Goal: Task Accomplishment & Management: Manage account settings

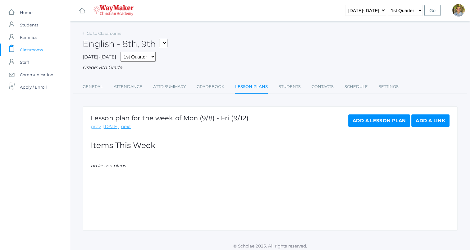
click at [97, 126] on link "prev" at bounding box center [96, 126] width 10 height 7
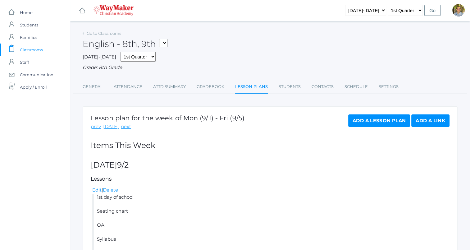
click at [97, 126] on link "prev" at bounding box center [96, 126] width 10 height 7
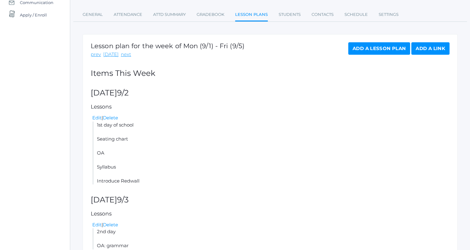
scroll to position [73, 0]
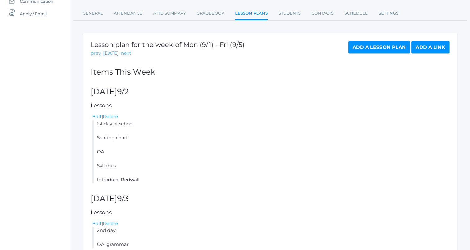
click at [423, 44] on link "Add a Link" at bounding box center [430, 47] width 38 height 12
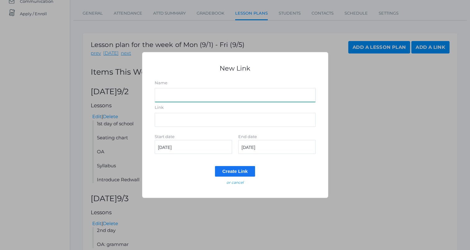
click at [223, 98] on input "Name" at bounding box center [235, 95] width 161 height 14
type input "That one link"
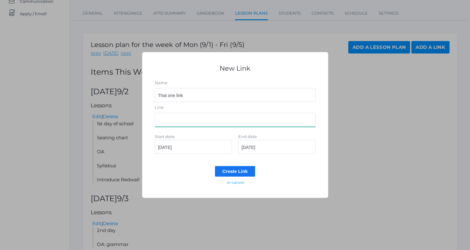
click at [294, 119] on input "Link" at bounding box center [235, 120] width 161 height 14
type input "Wahoo!"
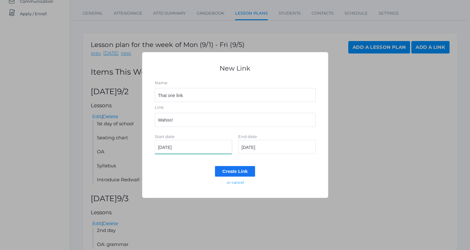
click at [212, 147] on input "[DATE]" at bounding box center [193, 147] width 77 height 14
type input "[DATE]"
click at [278, 147] on input "2025-09-01" at bounding box center [276, 147] width 77 height 14
type input "[DATE]"
click at [238, 170] on input "Create Link" at bounding box center [235, 171] width 40 height 10
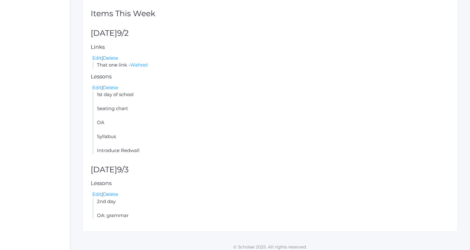
scroll to position [151, 0]
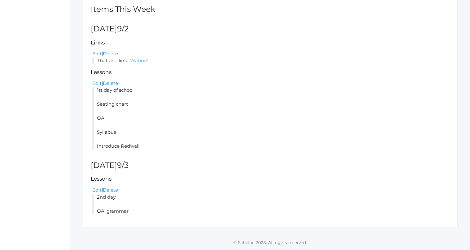
click at [139, 61] on link "Wahoo!" at bounding box center [139, 60] width 18 height 6
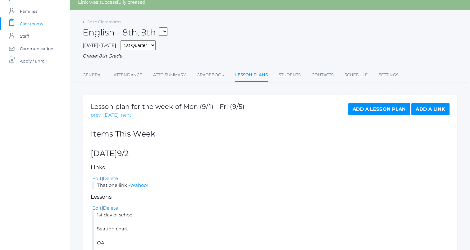
scroll to position [0, 0]
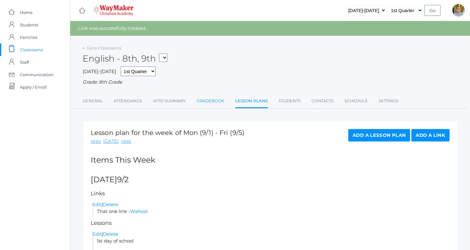
click at [216, 103] on link "Gradebook" at bounding box center [211, 101] width 28 height 12
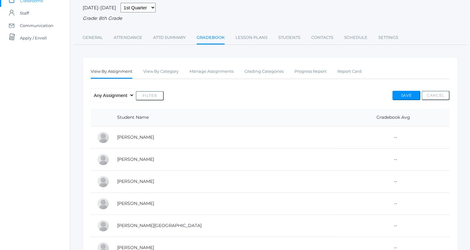
scroll to position [51, 0]
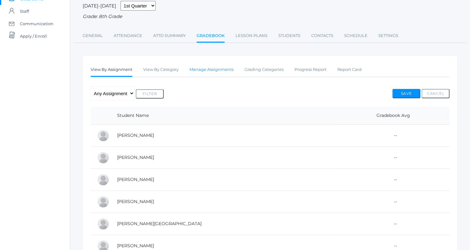
click at [217, 71] on link "Manage Assignments" at bounding box center [212, 69] width 44 height 12
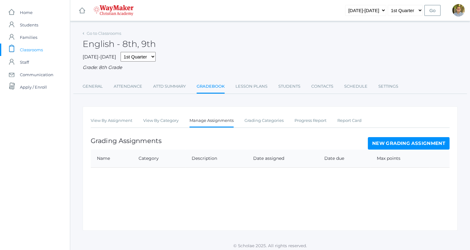
click at [397, 144] on link "New Grading Assignment" at bounding box center [409, 143] width 82 height 12
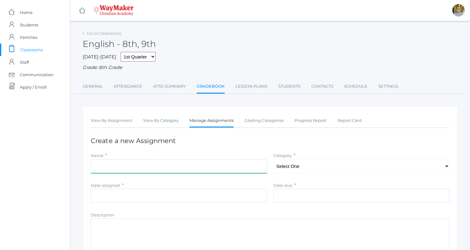
click at [245, 161] on input "Name" at bounding box center [179, 166] width 177 height 14
type input "Do the thing"
click at [331, 167] on select "Select One" at bounding box center [361, 166] width 177 height 14
click at [322, 168] on select "Select One" at bounding box center [361, 166] width 177 height 14
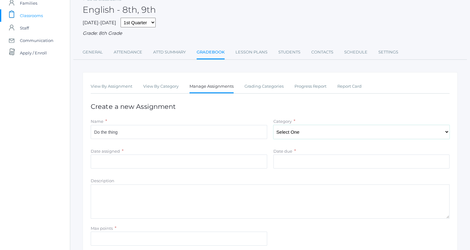
scroll to position [35, 0]
click at [265, 86] on link "Grading Categories" at bounding box center [264, 85] width 39 height 12
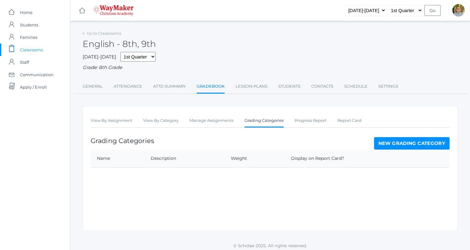
click at [391, 148] on link "New Grading Category" at bounding box center [412, 143] width 76 height 12
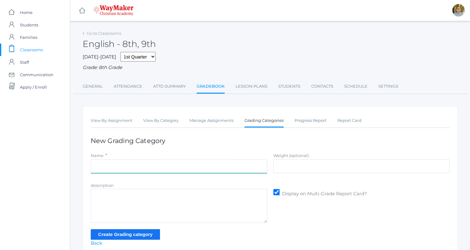
click at [234, 165] on input "Name" at bounding box center [179, 166] width 177 height 14
type input "Participation"
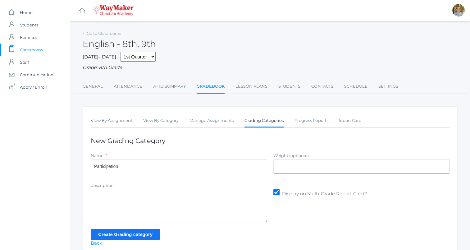
click at [278, 167] on input "Weight (optional)" at bounding box center [361, 166] width 177 height 14
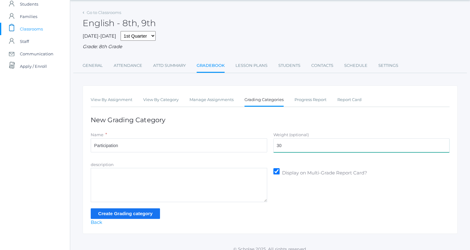
scroll to position [27, 0]
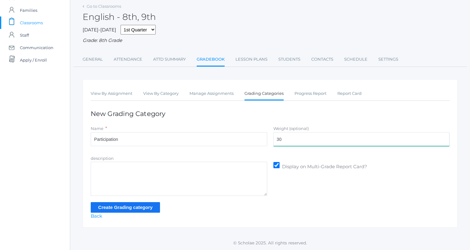
type input "30"
click at [132, 204] on input "Create Grading category" at bounding box center [125, 207] width 69 height 10
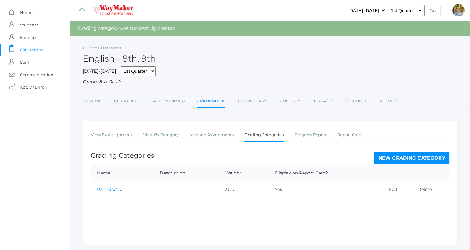
scroll to position [18, 0]
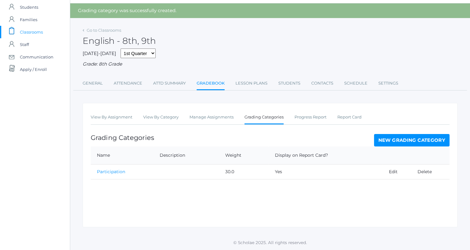
click at [119, 170] on link "Participation" at bounding box center [111, 172] width 28 height 6
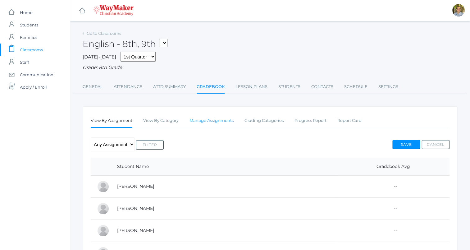
click at [208, 119] on link "Manage Assignments" at bounding box center [212, 120] width 44 height 12
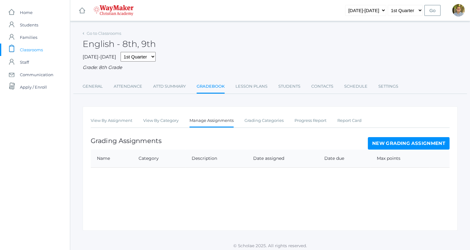
scroll to position [3, 0]
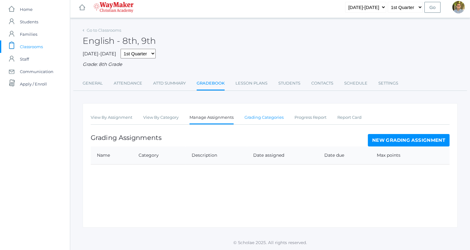
click at [266, 116] on link "Grading Categories" at bounding box center [264, 117] width 39 height 12
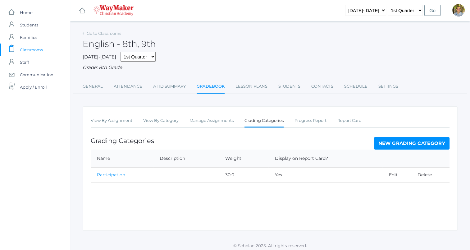
click at [115, 176] on link "Participation" at bounding box center [111, 175] width 28 height 6
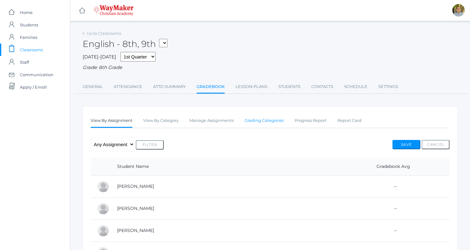
click at [259, 123] on link "Grading Categories" at bounding box center [264, 120] width 39 height 12
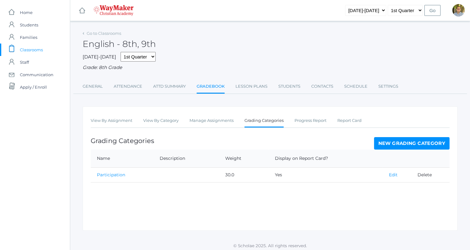
click at [390, 173] on link "Edit" at bounding box center [393, 175] width 9 height 6
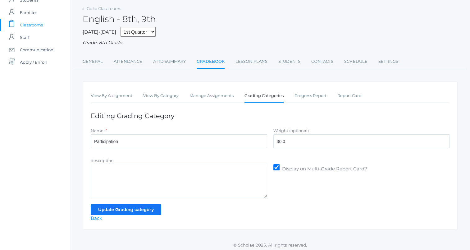
scroll to position [27, 0]
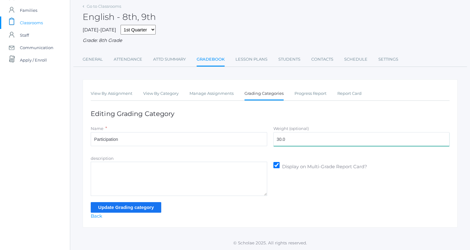
click at [296, 138] on input "30.0" at bounding box center [361, 139] width 177 height 14
type input "3"
type input ".3"
click at [144, 183] on textarea "description" at bounding box center [179, 179] width 177 height 34
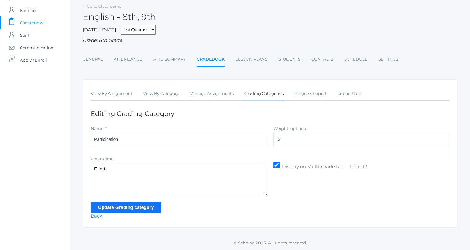
type textarea "Effort"
click at [148, 204] on input "Update Grading category" at bounding box center [126, 207] width 71 height 10
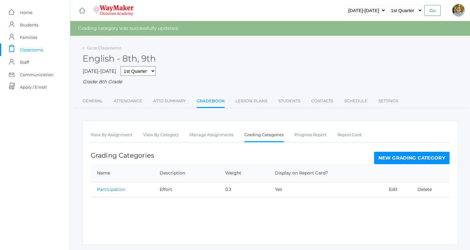
scroll to position [18, 0]
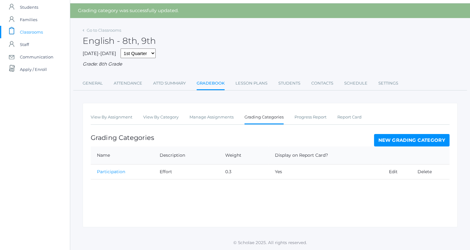
click at [433, 138] on link "New Grading Category" at bounding box center [412, 140] width 76 height 12
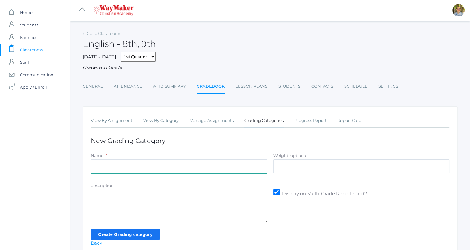
click at [201, 169] on input "Name" at bounding box center [179, 166] width 177 height 14
type input "Accuracy"
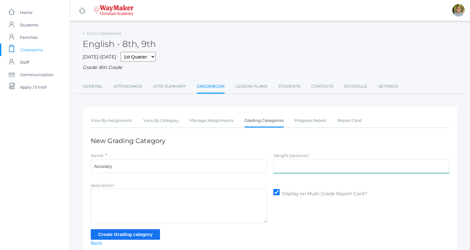
click at [329, 167] on input "Weight (optional)" at bounding box center [361, 166] width 177 height 14
type input ".35"
click at [257, 192] on textarea "description" at bounding box center [179, 206] width 177 height 34
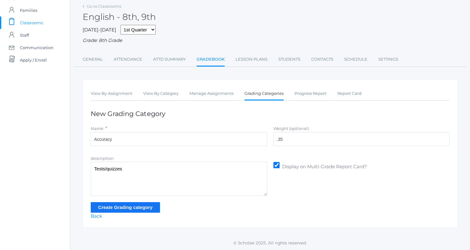
type textarea "Tests/quizzes"
click at [120, 208] on input "Create Grading category" at bounding box center [125, 207] width 69 height 10
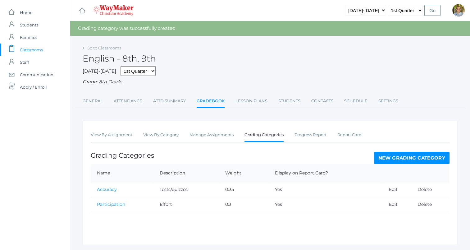
click at [402, 154] on link "New Grading Category" at bounding box center [412, 158] width 76 height 12
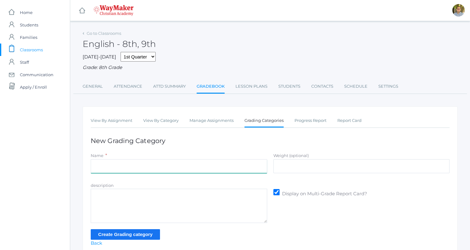
click at [224, 159] on input "Name" at bounding box center [179, 166] width 177 height 14
type input "Quality"
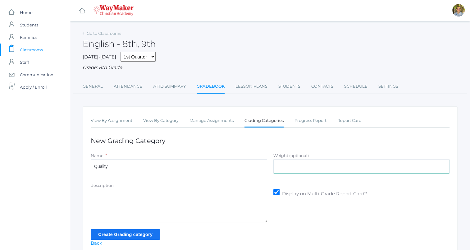
click at [287, 168] on input "Weight (optional)" at bounding box center [361, 166] width 177 height 14
type input ".35"
click at [221, 208] on textarea "description" at bounding box center [179, 206] width 177 height 34
type textarea "Projects"
click at [146, 236] on input "Create Grading category" at bounding box center [125, 234] width 69 height 10
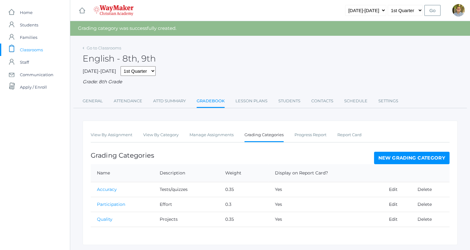
scroll to position [18, 0]
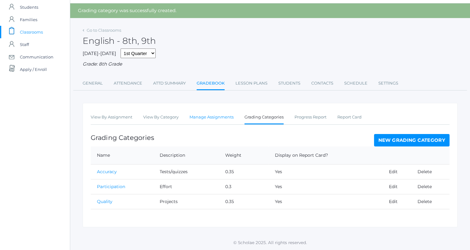
click at [217, 122] on link "Manage Assignments" at bounding box center [212, 117] width 44 height 12
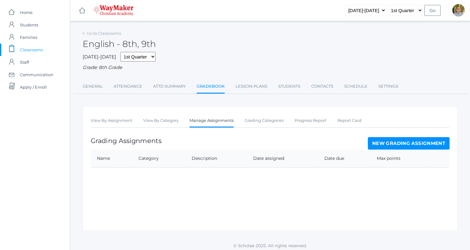
scroll to position [3, 0]
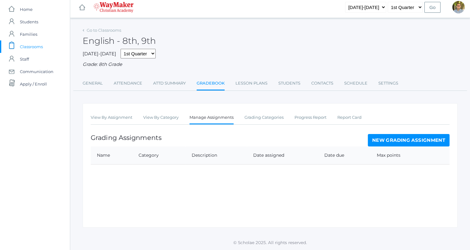
click at [381, 143] on link "New Grading Assignment" at bounding box center [409, 140] width 82 height 12
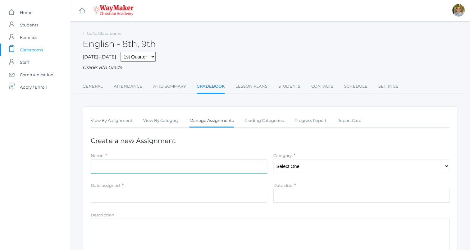
click at [222, 160] on input "Name" at bounding box center [179, 166] width 177 height 14
type input "Do the thing"
click at [324, 162] on select "Select One Quality Accuracy Participation" at bounding box center [361, 166] width 177 height 14
select select "1065"
click at [273, 159] on select "Select One Quality Accuracy Participation" at bounding box center [361, 166] width 177 height 14
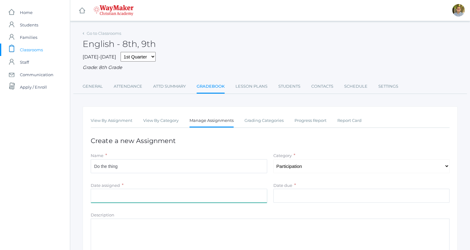
click at [241, 196] on input "Date assigned" at bounding box center [179, 196] width 177 height 14
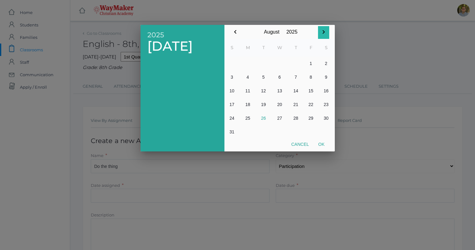
click at [322, 34] on icon "button" at bounding box center [323, 31] width 7 height 7
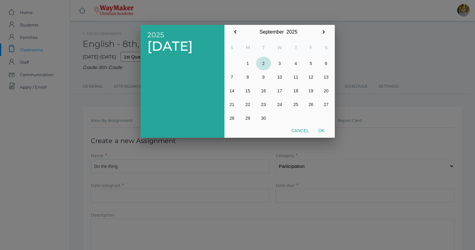
click at [264, 65] on button "2" at bounding box center [263, 64] width 15 height 14
click at [319, 130] on button "Ok" at bounding box center [322, 130] width 16 height 11
type input "2025-09-02"
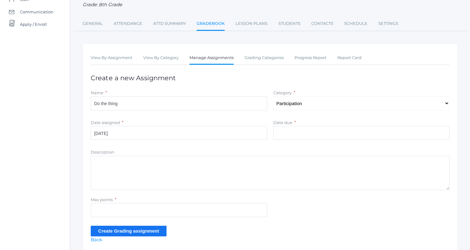
scroll to position [63, 0]
click at [294, 136] on input "Date due" at bounding box center [361, 133] width 177 height 14
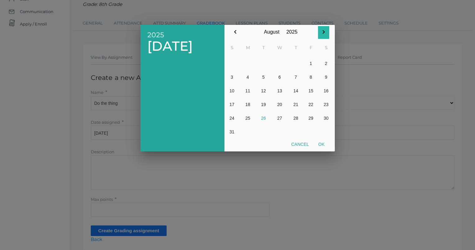
click at [323, 31] on icon "button" at bounding box center [323, 31] width 7 height 7
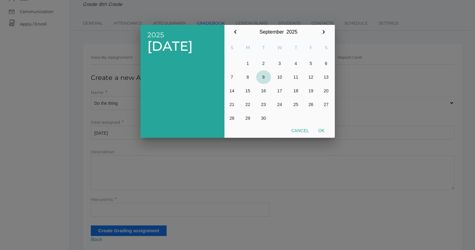
click at [265, 75] on button "9" at bounding box center [263, 77] width 15 height 14
click at [326, 127] on button "Ok" at bounding box center [322, 130] width 16 height 11
type input "[DATE]"
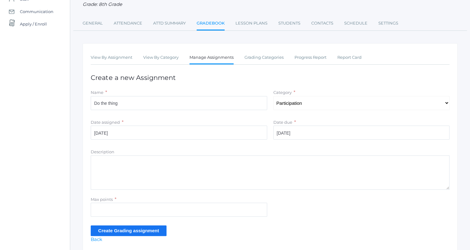
click at [152, 173] on textarea "Description" at bounding box center [270, 172] width 359 height 34
type textarea "Be there or be square"
click at [175, 211] on input "Max points" at bounding box center [179, 210] width 177 height 14
type input "100"
click at [151, 229] on input "Create Grading assignment" at bounding box center [129, 230] width 76 height 10
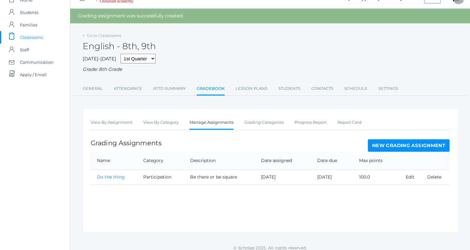
scroll to position [18, 0]
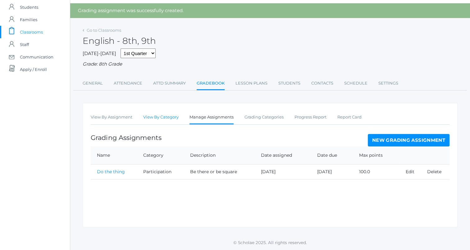
click at [161, 118] on link "View By Category" at bounding box center [160, 117] width 35 height 12
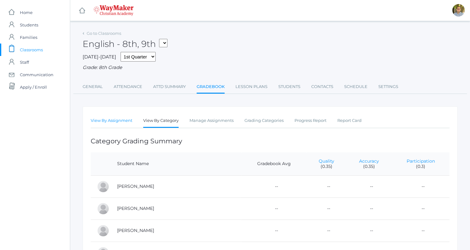
click at [112, 123] on link "View By Assignment" at bounding box center [112, 120] width 42 height 12
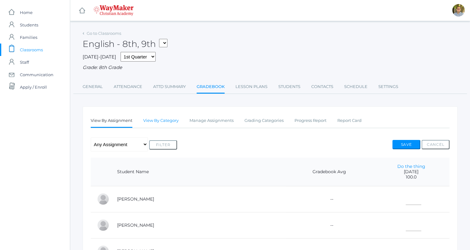
click at [170, 124] on link "View By Category" at bounding box center [160, 120] width 35 height 12
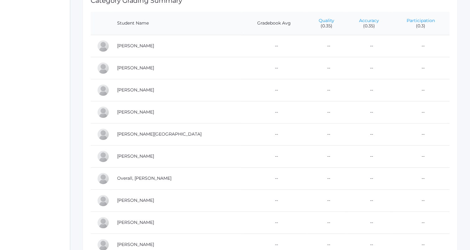
scroll to position [141, 0]
click at [413, 21] on link "Participation" at bounding box center [421, 20] width 28 height 6
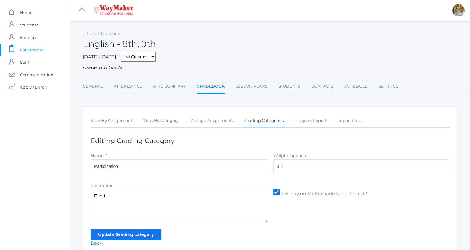
scroll to position [27, 0]
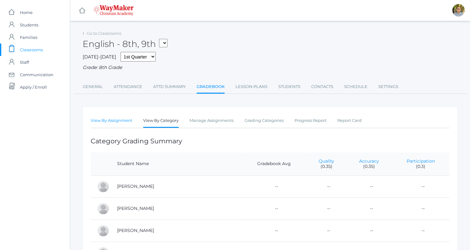
click at [114, 119] on link "View By Assignment" at bounding box center [112, 120] width 42 height 12
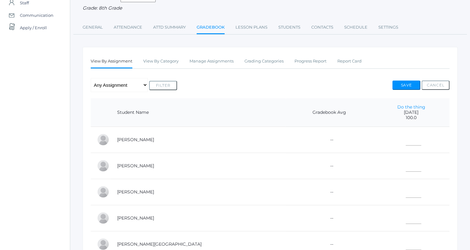
scroll to position [60, 0]
click at [406, 141] on input"] "text" at bounding box center [414, 138] width 16 height 14
type input"] "90"
click at [420, 128] on td "90" at bounding box center [411, 139] width 76 height 26
click at [406, 168] on input"] "text" at bounding box center [414, 164] width 16 height 14
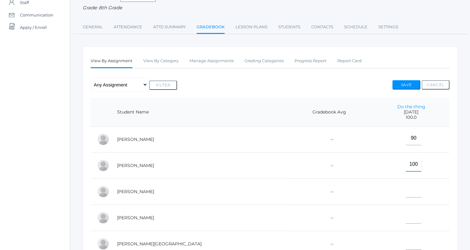
type input"] "100"
click at [406, 196] on input"] "text" at bounding box center [414, 190] width 16 height 14
type input"] "60"
click at [409, 85] on button "Save" at bounding box center [406, 84] width 28 height 9
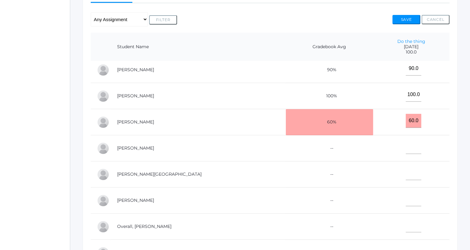
scroll to position [5, 0]
click at [406, 149] on input"] "text" at bounding box center [414, 147] width 16 height 14
type input"] "70"
click at [400, 17] on button "Save" at bounding box center [406, 19] width 28 height 9
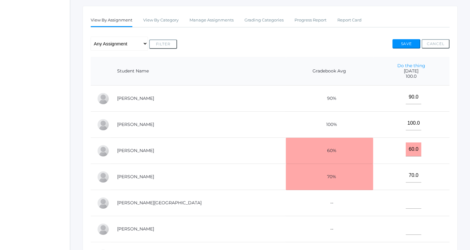
scroll to position [45, 0]
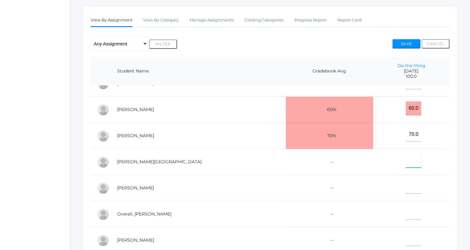
click at [406, 155] on input"] "text" at bounding box center [414, 161] width 16 height 14
type input"] "80"
click at [408, 43] on button "Save" at bounding box center [406, 43] width 28 height 9
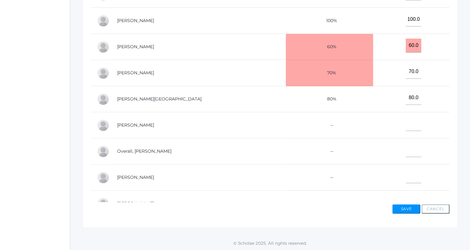
scroll to position [210, 0]
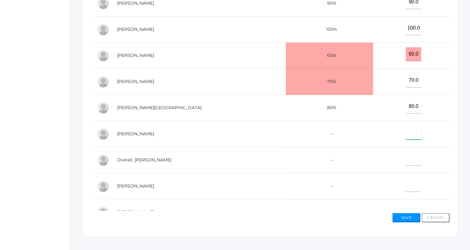
click at [406, 134] on input"] "text" at bounding box center [414, 133] width 16 height 14
type input"] "75"
click at [405, 216] on button "Save" at bounding box center [406, 217] width 28 height 9
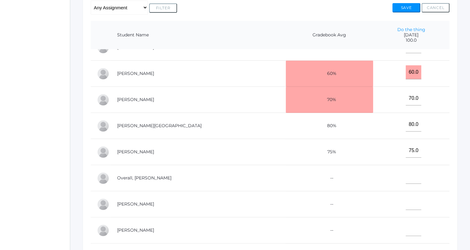
scroll to position [151, 0]
click at [406, 173] on input"] "text" at bounding box center [414, 176] width 16 height 14
type input"] "50"
click at [409, 7] on button "Save" at bounding box center [406, 7] width 28 height 9
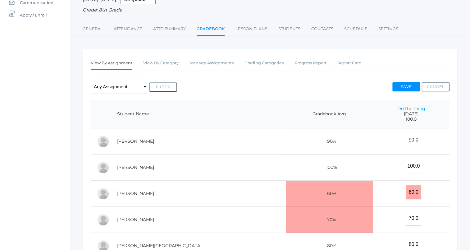
scroll to position [67, 0]
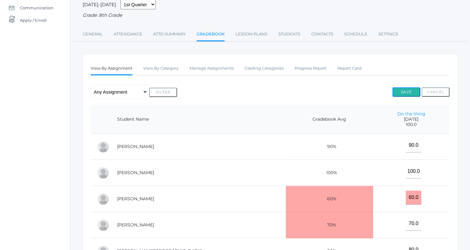
click at [409, 92] on button "Save" at bounding box center [406, 91] width 28 height 9
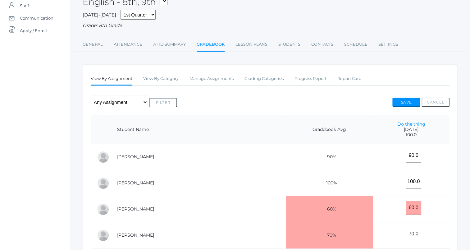
scroll to position [55, 0]
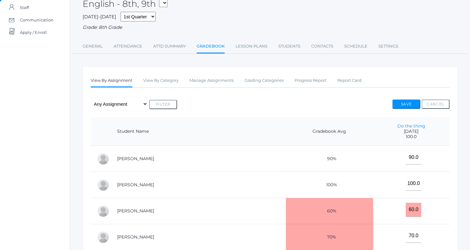
click at [434, 103] on button "Cancel" at bounding box center [436, 103] width 28 height 9
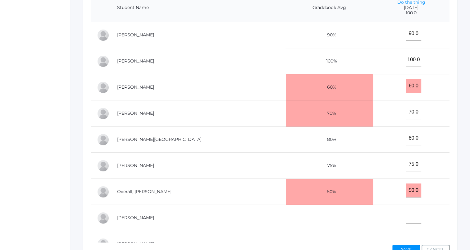
scroll to position [177, 0]
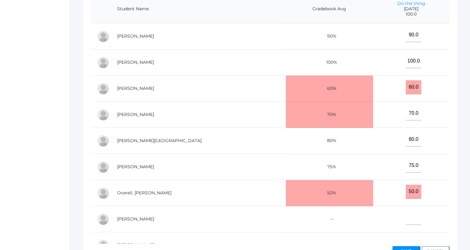
click at [443, 248] on button "Cancel" at bounding box center [436, 250] width 28 height 9
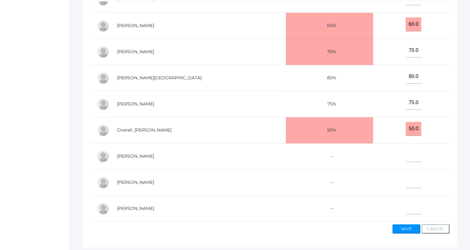
scroll to position [199, 0]
click at [440, 229] on button "Cancel" at bounding box center [436, 228] width 28 height 9
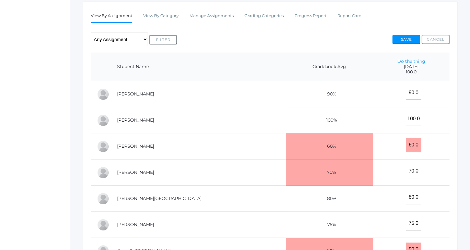
scroll to position [119, 0]
click at [431, 39] on button "Cancel" at bounding box center [436, 39] width 28 height 9
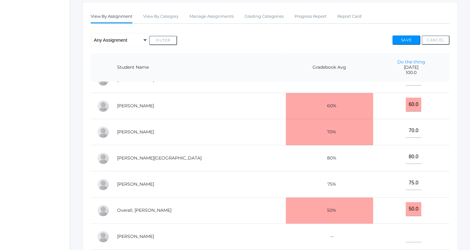
scroll to position [45, 0]
click at [435, 39] on button "Cancel" at bounding box center [436, 39] width 28 height 9
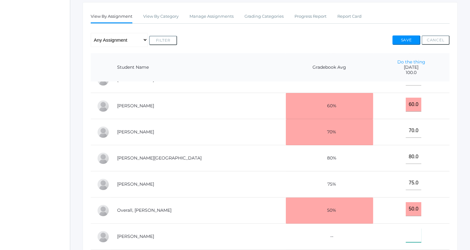
click at [406, 234] on input"] "text" at bounding box center [414, 235] width 16 height 14
type input"] "60"
click at [452, 190] on div "View By Assignment View By Category Manage Assignments Grading Categories Progr…" at bounding box center [270, 165] width 375 height 326
click at [428, 39] on button "Cancel" at bounding box center [436, 39] width 28 height 9
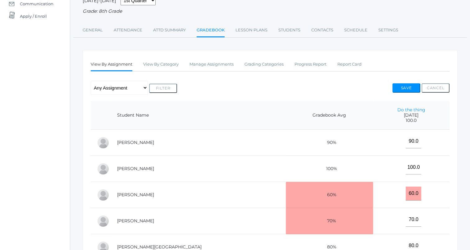
scroll to position [71, 0]
click at [168, 89] on button "Filter" at bounding box center [163, 88] width 28 height 9
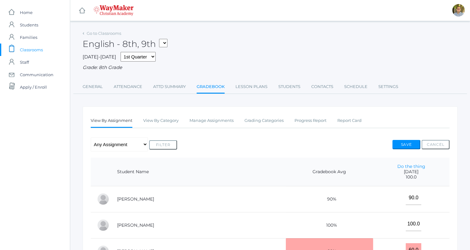
click at [183, 93] on li "Attd Summary" at bounding box center [169, 86] width 33 height 13
click at [177, 85] on link "Attd Summary" at bounding box center [169, 86] width 33 height 12
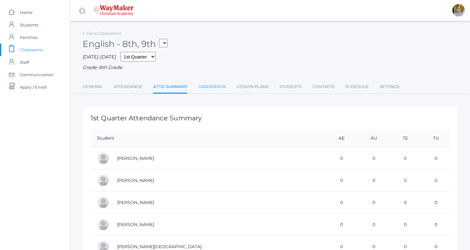
click at [215, 81] on link "Gradebook" at bounding box center [212, 86] width 28 height 12
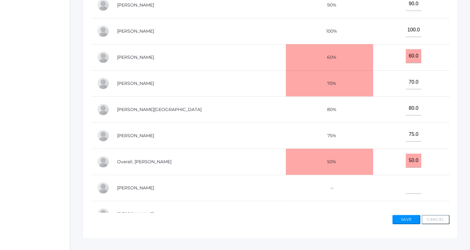
scroll to position [194, 0]
click at [406, 191] on input"] "text" at bounding box center [414, 187] width 16 height 14
type input"] "90"
click at [467, 121] on div "Go to Classrooms English - 8th, 9th THEATER - Drama Middle School THEATER - The…" at bounding box center [270, 36] width 400 height 403
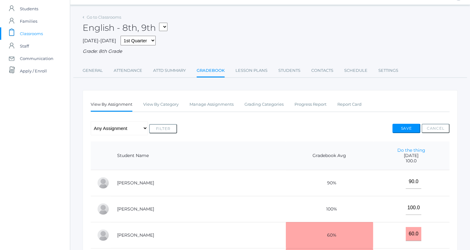
scroll to position [0, 0]
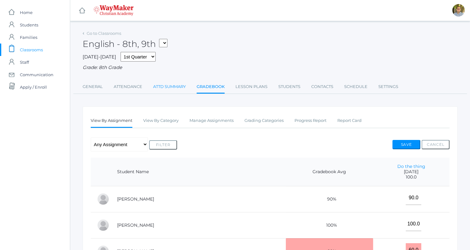
click at [176, 86] on link "Attd Summary" at bounding box center [169, 86] width 33 height 12
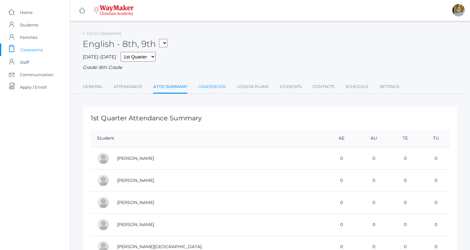
click at [204, 89] on link "Gradebook" at bounding box center [212, 86] width 28 height 12
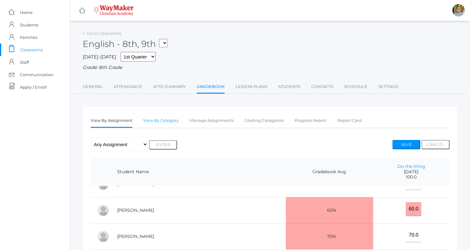
click at [157, 125] on link "View By Category" at bounding box center [160, 120] width 35 height 12
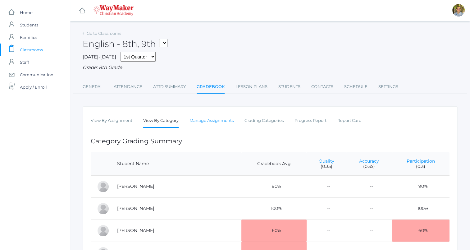
click at [208, 123] on link "Manage Assignments" at bounding box center [212, 120] width 44 height 12
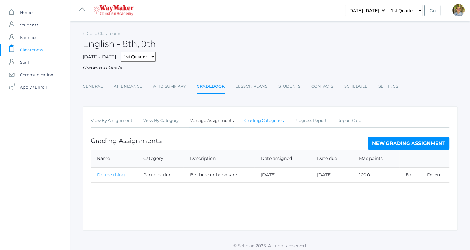
click at [268, 120] on link "Grading Categories" at bounding box center [264, 120] width 39 height 12
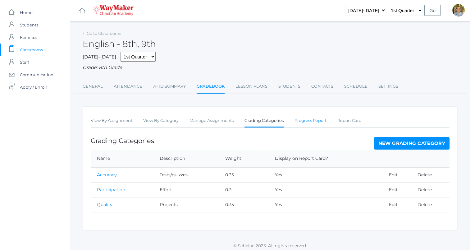
click at [313, 123] on link "Progress Report" at bounding box center [311, 120] width 32 height 12
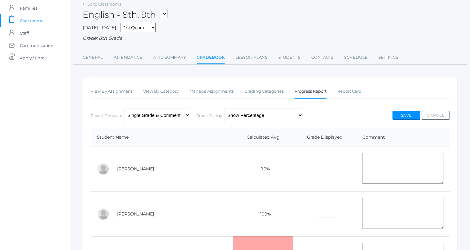
scroll to position [29, 0]
click at [207, 91] on link "Manage Assignments" at bounding box center [212, 92] width 44 height 12
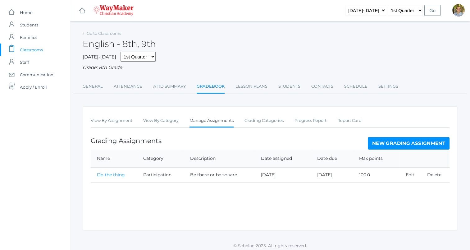
click at [418, 139] on link "New Grading Assignment" at bounding box center [409, 143] width 82 height 12
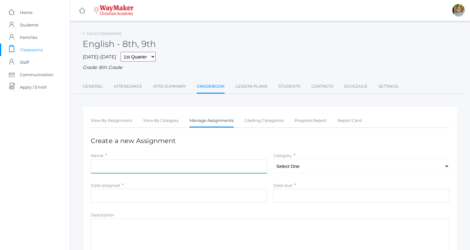
click at [241, 168] on input "Name" at bounding box center [179, 166] width 177 height 14
type input "B"
type input "D"
type input "Write a thing"
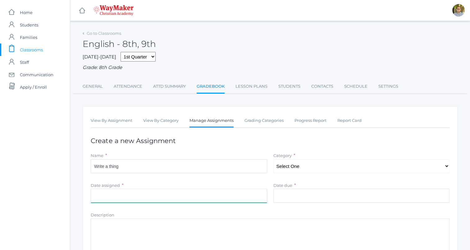
click at [229, 196] on input "Date assigned" at bounding box center [179, 196] width 177 height 14
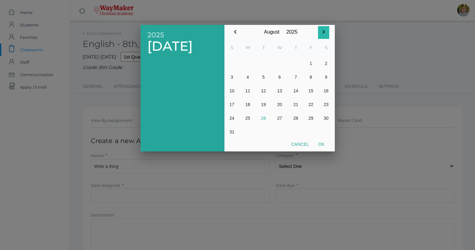
click at [325, 33] on icon "button" at bounding box center [323, 31] width 7 height 7
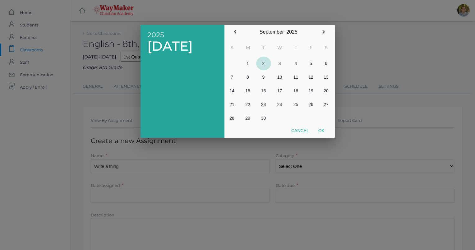
click at [264, 65] on button "2" at bounding box center [263, 64] width 15 height 14
click at [323, 129] on button "Ok" at bounding box center [322, 130] width 16 height 11
type input "2025-09-02"
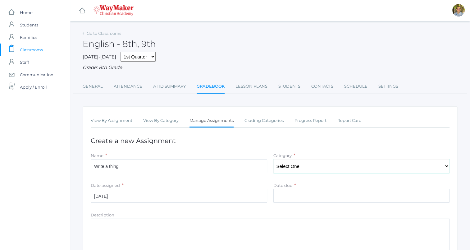
click at [318, 165] on select "Select One Quality Accuracy Participation" at bounding box center [361, 166] width 177 height 14
click at [269, 143] on h1 "Create a new Assignment" at bounding box center [270, 140] width 359 height 7
click at [290, 195] on input "Date due" at bounding box center [361, 196] width 177 height 14
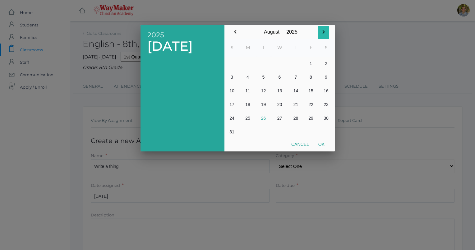
click at [322, 33] on icon "button" at bounding box center [323, 31] width 7 height 7
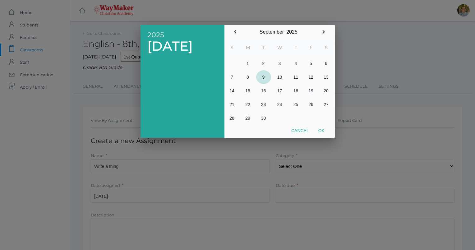
click at [264, 80] on button "9" at bounding box center [263, 77] width 15 height 14
click at [321, 129] on button "Ok" at bounding box center [322, 130] width 16 height 11
type input "2025-09-09"
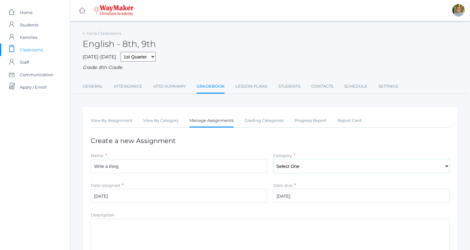
click at [316, 165] on select "Select One Quality Accuracy Participation" at bounding box center [361, 166] width 177 height 14
select select "1067"
click at [273, 159] on select "Select One Quality Accuracy Participation" at bounding box center [361, 166] width 177 height 14
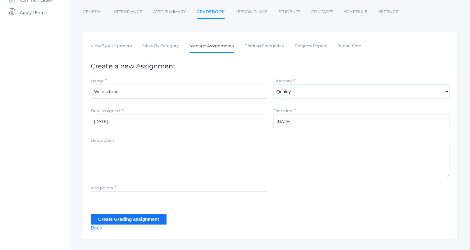
scroll to position [86, 0]
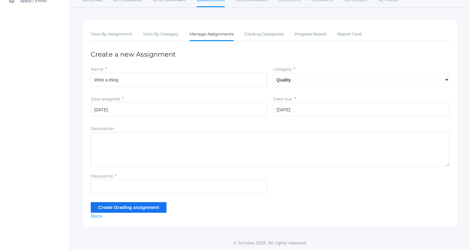
click at [195, 149] on textarea "Description" at bounding box center [270, 149] width 359 height 34
type textarea "Be sound or be round"
click at [199, 186] on input "Max points" at bounding box center [179, 186] width 177 height 14
type input "5"
type input "100"
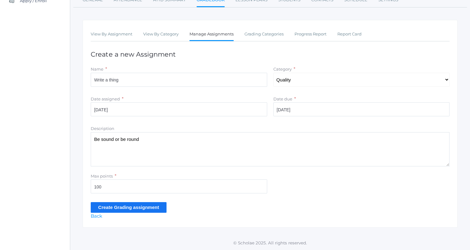
click at [154, 206] on input "Create Grading assignment" at bounding box center [129, 207] width 76 height 10
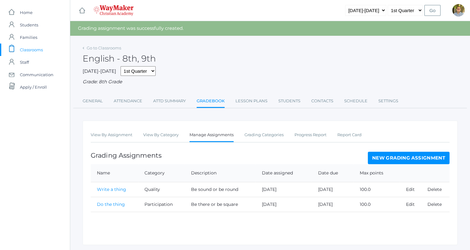
scroll to position [18, 0]
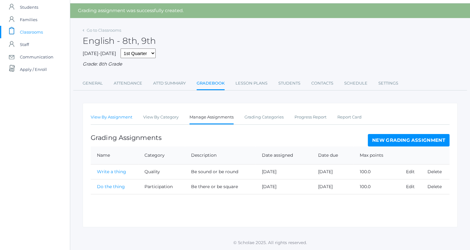
click at [125, 120] on link "View By Assignment" at bounding box center [112, 117] width 42 height 12
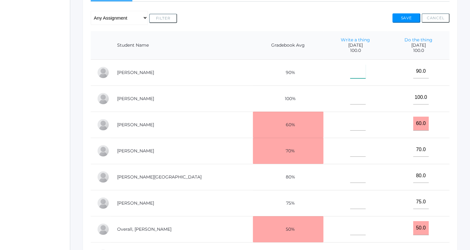
click at [350, 73] on input"] "text" at bounding box center [358, 71] width 16 height 14
type input"] "90"
click at [401, 17] on button "Save" at bounding box center [406, 17] width 28 height 9
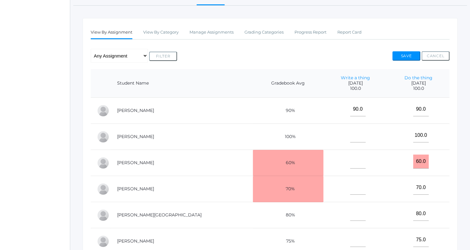
scroll to position [103, 0]
click at [350, 111] on input"] "90.0" at bounding box center [358, 109] width 16 height 14
type input"] "9"
type input"] "80"
click at [411, 52] on button "Save" at bounding box center [406, 55] width 28 height 9
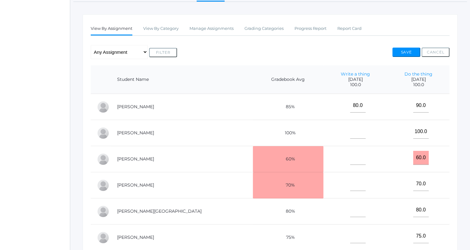
scroll to position [112, 0]
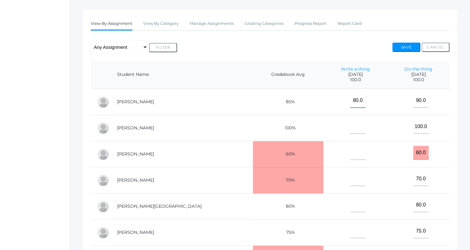
click at [350, 101] on input"] "80.0" at bounding box center [358, 101] width 16 height 14
type input"] "8"
type input"] "90"
click at [402, 46] on button "Save" at bounding box center [406, 47] width 28 height 9
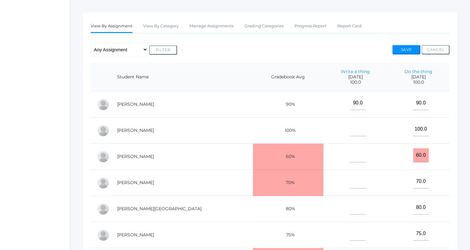
scroll to position [108, 0]
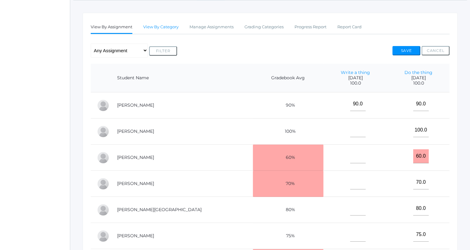
click at [169, 25] on link "View By Category" at bounding box center [160, 27] width 35 height 12
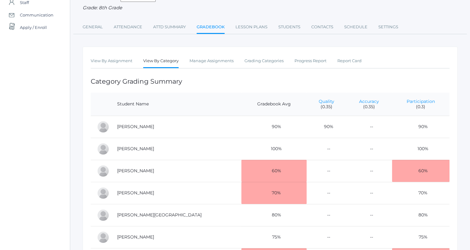
scroll to position [61, 0]
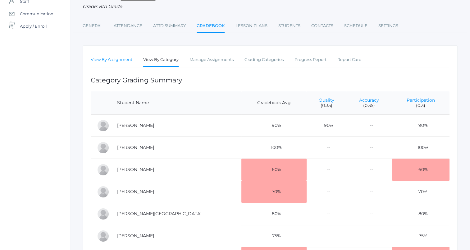
click at [126, 63] on link "View By Assignment" at bounding box center [112, 59] width 42 height 12
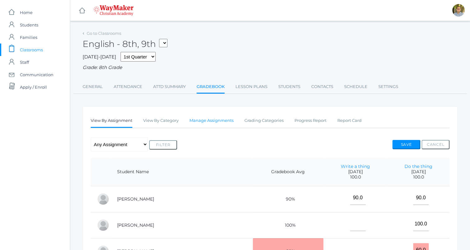
click at [211, 122] on link "Manage Assignments" at bounding box center [212, 120] width 44 height 12
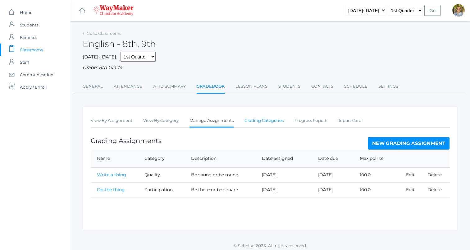
click at [264, 119] on link "Grading Categories" at bounding box center [264, 120] width 39 height 12
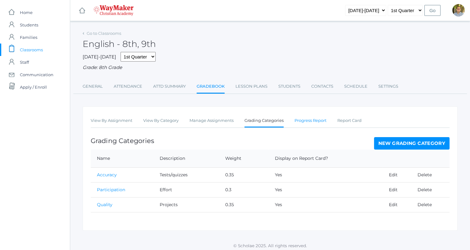
click at [307, 119] on link "Progress Report" at bounding box center [311, 120] width 32 height 12
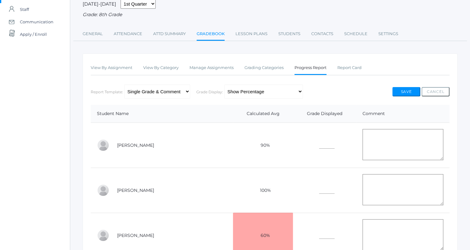
scroll to position [50, 0]
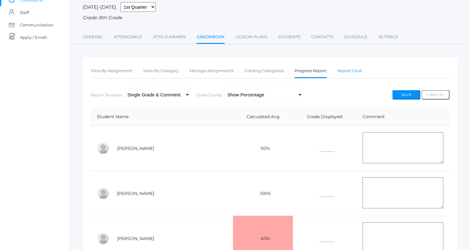
click at [346, 65] on link "Report Card" at bounding box center [349, 71] width 24 height 12
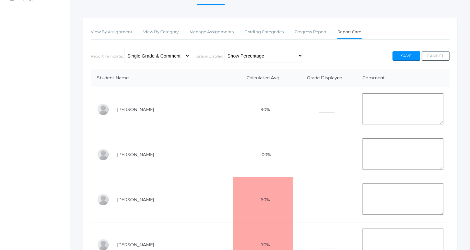
scroll to position [86, 0]
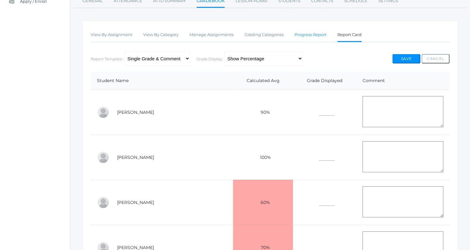
click at [311, 40] on link "Progress Report" at bounding box center [311, 35] width 32 height 12
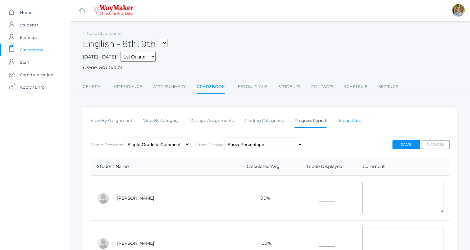
click at [354, 124] on link "Report Card" at bounding box center [349, 120] width 24 height 12
click at [319, 123] on link "Progress Report" at bounding box center [311, 120] width 32 height 12
click at [342, 122] on link "Report Card" at bounding box center [349, 120] width 24 height 12
click at [321, 121] on link "Progress Report" at bounding box center [311, 120] width 32 height 12
click at [356, 119] on link "Report Card" at bounding box center [349, 120] width 24 height 12
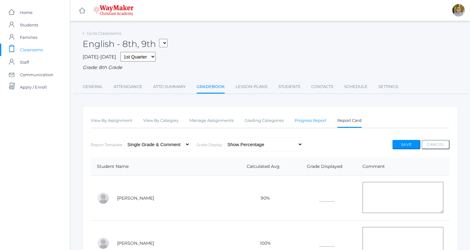
click at [326, 121] on link "Progress Report" at bounding box center [311, 120] width 32 height 12
click at [136, 56] on select "1st Quarter 2nd Quarter 3rd Quarter 4th Quarter" at bounding box center [138, 57] width 35 height 10
click at [209, 63] on div "2025-2026 1st Quarter 2nd Quarter 3rd Quarter 4th Quarter Grade: 8th Grade" at bounding box center [270, 61] width 375 height 19
click at [133, 54] on select "1st Quarter 2nd Quarter 3rd Quarter 4th Quarter" at bounding box center [138, 57] width 35 height 10
click at [184, 64] on div "2025-2026 1st Quarter 2nd Quarter 3rd Quarter 4th Quarter Grade: 8th Grade" at bounding box center [270, 61] width 375 height 19
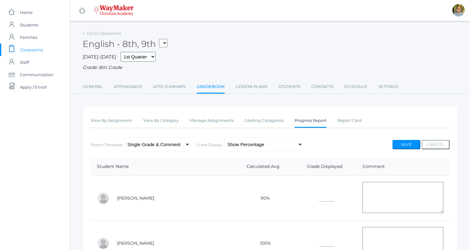
click at [139, 61] on select "1st Quarter 2nd Quarter 3rd Quarter 4th Quarter" at bounding box center [138, 57] width 35 height 10
click at [180, 65] on div "Grade: 8th Grade" at bounding box center [270, 67] width 375 height 7
click at [133, 57] on select "1st Quarter 2nd Quarter 3rd Quarter 4th Quarter" at bounding box center [138, 57] width 35 height 10
click at [182, 68] on div "Grade: 8th Grade" at bounding box center [270, 67] width 375 height 7
click at [209, 122] on link "Manage Assignments" at bounding box center [212, 120] width 44 height 12
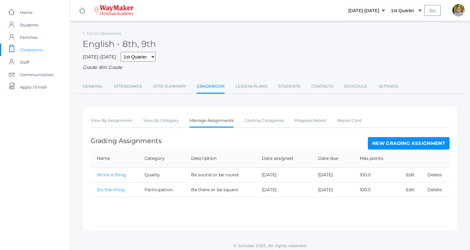
scroll to position [3, 0]
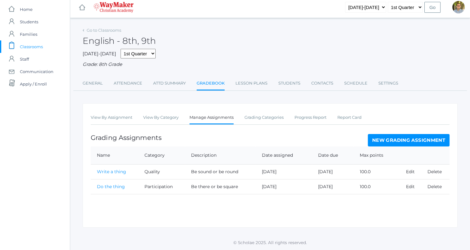
click at [414, 136] on link "New Grading Assignment" at bounding box center [409, 140] width 82 height 12
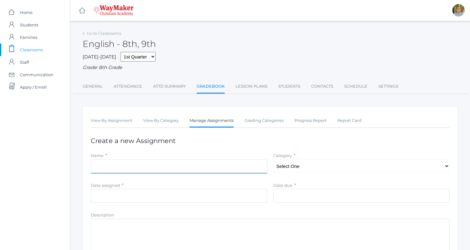
click at [192, 166] on input "Name" at bounding box center [179, 166] width 177 height 14
type input "Uplift and Encourage"
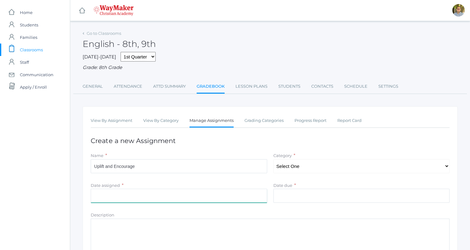
click at [190, 194] on input "Date assigned" at bounding box center [179, 196] width 177 height 14
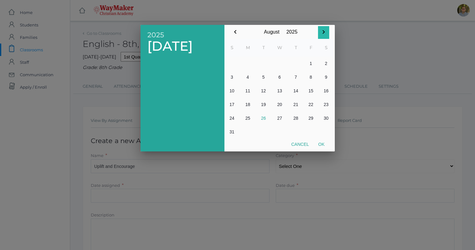
click at [327, 32] on icon "button" at bounding box center [323, 31] width 7 height 7
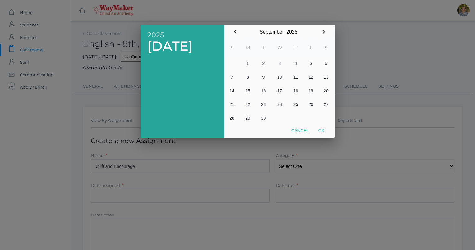
click at [327, 32] on icon "button" at bounding box center [323, 31] width 7 height 7
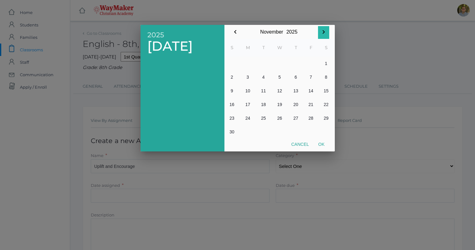
click at [327, 32] on icon "button" at bounding box center [323, 31] width 7 height 7
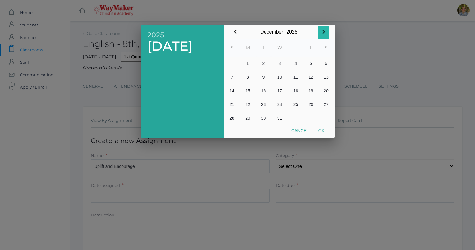
click at [327, 32] on icon "button" at bounding box center [323, 31] width 7 height 7
click at [298, 116] on button "29" at bounding box center [295, 118] width 15 height 14
click at [324, 134] on button "Ok" at bounding box center [322, 130] width 16 height 11
type input "2026-01-29"
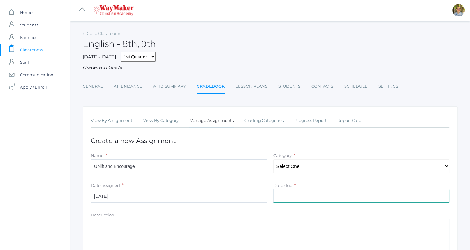
click at [312, 190] on input "Date due" at bounding box center [361, 196] width 177 height 14
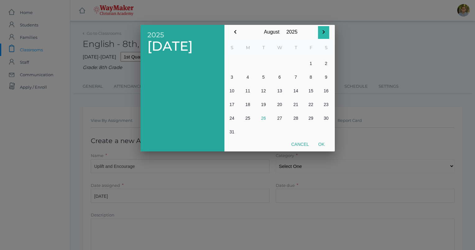
click at [321, 30] on icon "button" at bounding box center [323, 31] width 7 height 7
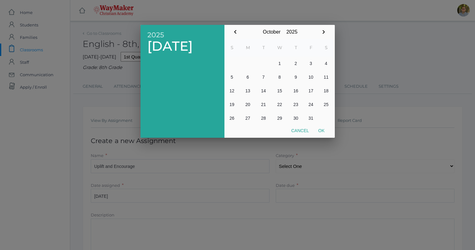
click at [321, 30] on icon "button" at bounding box center [323, 31] width 7 height 7
click at [324, 32] on icon "button" at bounding box center [323, 31] width 7 height 7
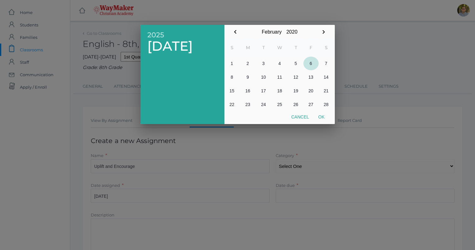
click at [308, 63] on button "6" at bounding box center [310, 64] width 15 height 14
click at [322, 120] on button "Ok" at bounding box center [322, 116] width 16 height 11
type input "2026-02-06"
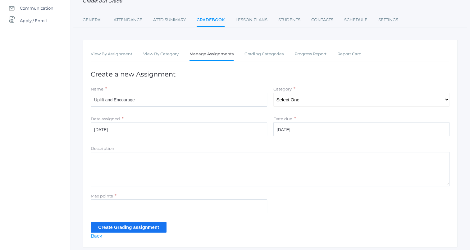
scroll to position [70, 0]
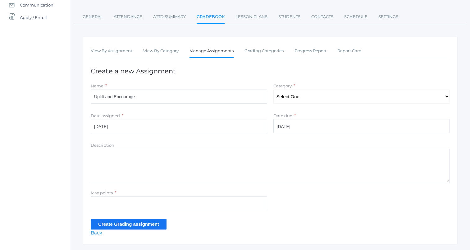
click at [218, 170] on textarea "Description" at bounding box center [270, 166] width 359 height 34
type textarea "A"
click at [188, 199] on input "Max points" at bounding box center [179, 203] width 177 height 14
type input "100"
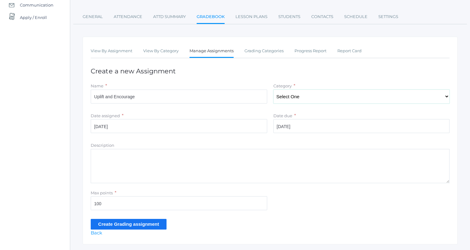
click at [306, 96] on select "Select One Quality Accuracy Participation" at bounding box center [361, 96] width 177 height 14
select select "1067"
click at [273, 89] on select "Select One Quality Accuracy Participation" at bounding box center [361, 96] width 177 height 14
click at [154, 227] on input "Create Grading assignment" at bounding box center [129, 224] width 76 height 10
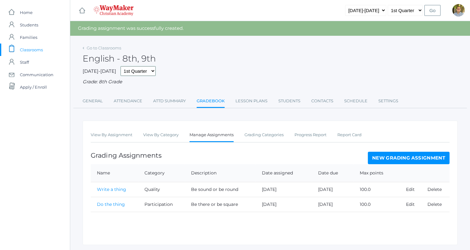
click at [133, 72] on select "1st Quarter 2nd Quarter 3rd Quarter 4th Quarter" at bounding box center [138, 71] width 35 height 10
click at [197, 80] on div "Grade: 8th Grade" at bounding box center [270, 81] width 375 height 7
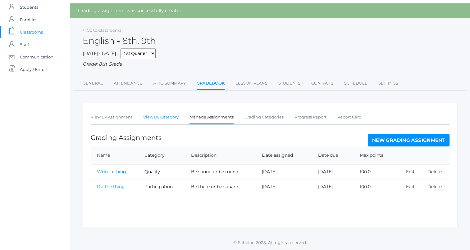
click at [158, 116] on link "View By Category" at bounding box center [160, 117] width 35 height 12
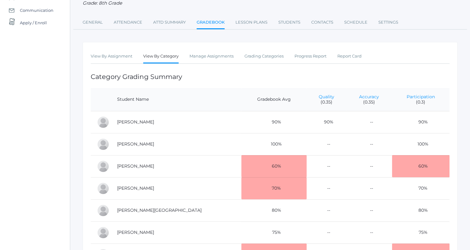
scroll to position [65, 0]
click at [114, 55] on link "View By Assignment" at bounding box center [112, 56] width 42 height 12
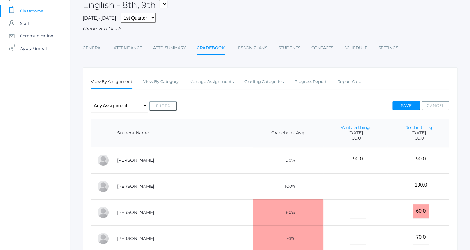
scroll to position [39, 0]
click at [232, 87] on link "Manage Assignments" at bounding box center [212, 82] width 44 height 12
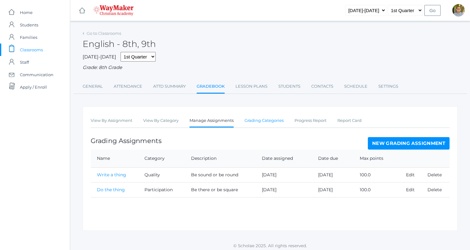
click at [277, 118] on link "Grading Categories" at bounding box center [264, 120] width 39 height 12
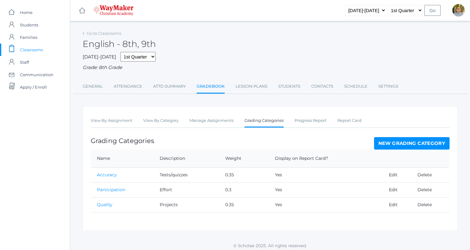
scroll to position [3, 0]
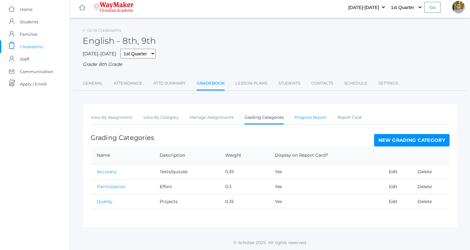
click at [308, 122] on link "Progress Report" at bounding box center [311, 117] width 32 height 12
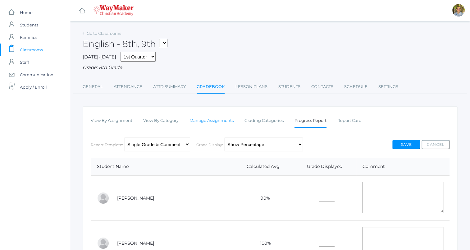
click at [218, 122] on link "Manage Assignments" at bounding box center [212, 120] width 44 height 12
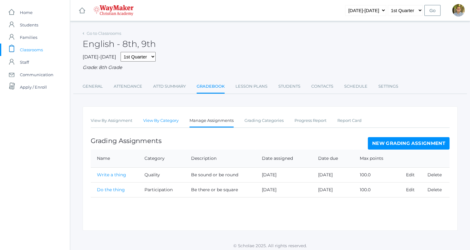
click at [166, 121] on link "View By Category" at bounding box center [160, 120] width 35 height 12
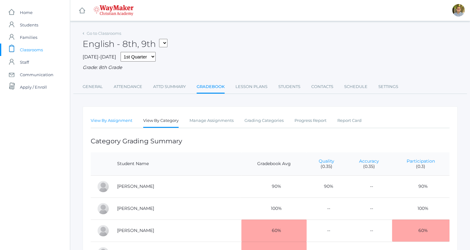
click at [116, 123] on link "View By Assignment" at bounding box center [112, 120] width 42 height 12
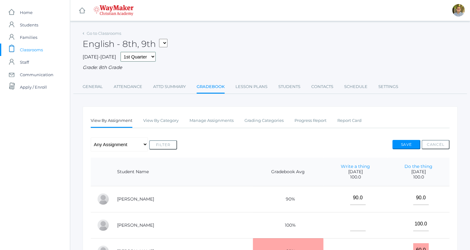
click at [127, 57] on select "1st Quarter 2nd Quarter 3rd Quarter 4th Quarter" at bounding box center [138, 57] width 35 height 10
click at [218, 41] on div "English - 8th, 9th THEATER - Drama Middle School THEATER - Theater HSBIBLE - Bi…" at bounding box center [270, 40] width 375 height 23
click at [290, 90] on link "Students" at bounding box center [289, 86] width 22 height 12
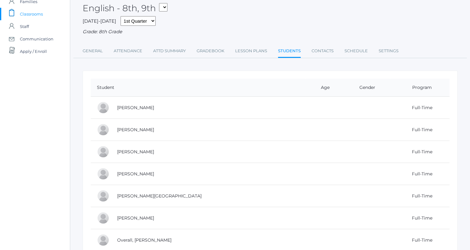
scroll to position [22, 0]
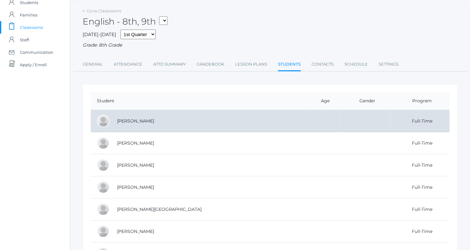
click at [186, 121] on td "[PERSON_NAME]" at bounding box center [208, 121] width 195 height 22
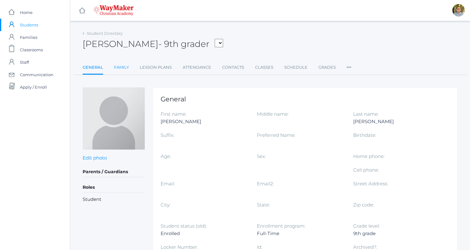
click at [123, 67] on link "Family" at bounding box center [121, 67] width 15 height 12
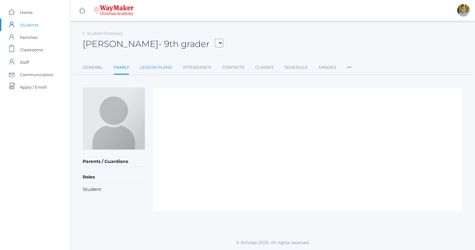
click at [143, 67] on link "Lesson Plans" at bounding box center [156, 67] width 32 height 12
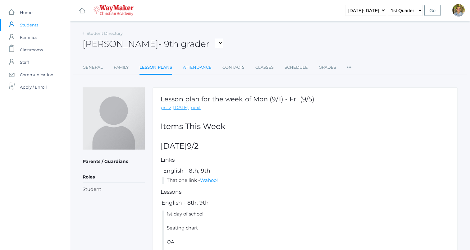
click at [197, 68] on link "Attendance" at bounding box center [197, 67] width 29 height 12
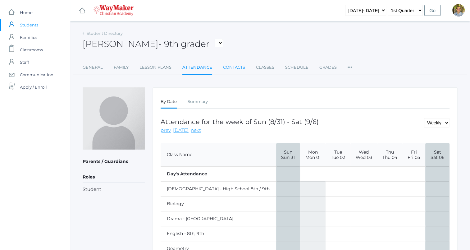
click at [237, 67] on link "Contacts" at bounding box center [234, 67] width 22 height 12
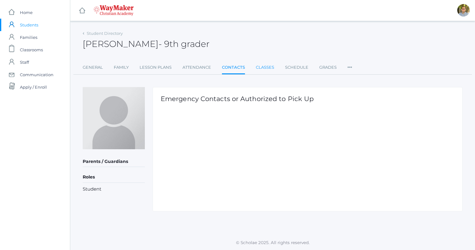
click at [261, 70] on link "Classes" at bounding box center [265, 67] width 18 height 12
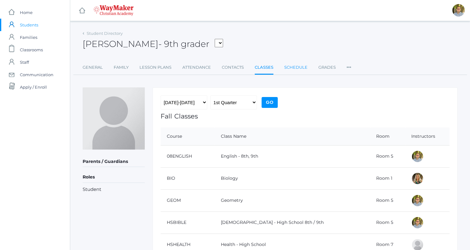
click at [301, 67] on link "Schedule" at bounding box center [295, 67] width 23 height 12
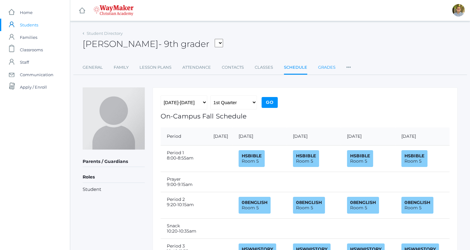
click at [322, 65] on link "Grades" at bounding box center [326, 67] width 17 height 12
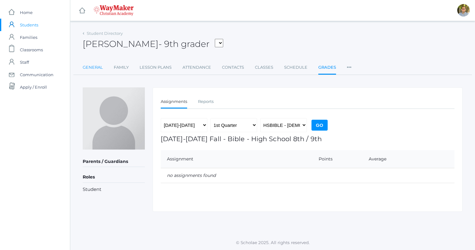
click at [98, 66] on link "General" at bounding box center [93, 67] width 20 height 12
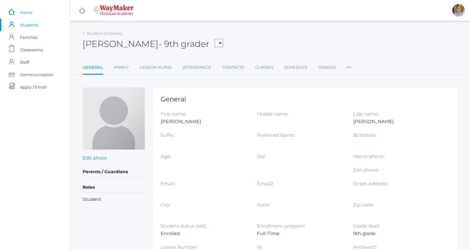
click at [21, 11] on span "Home" at bounding box center [26, 12] width 13 height 12
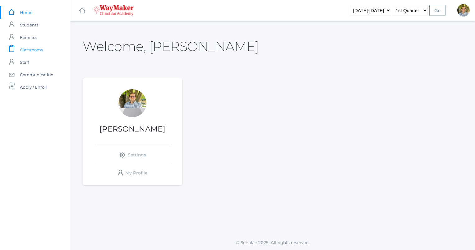
click at [40, 50] on span "Classrooms" at bounding box center [31, 50] width 23 height 12
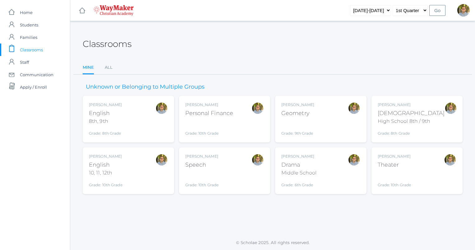
click at [154, 122] on div "[PERSON_NAME] [DEMOGRAPHIC_DATA] 8th, 9th Grade: 8th Grade 08ENGLISH" at bounding box center [128, 119] width 79 height 34
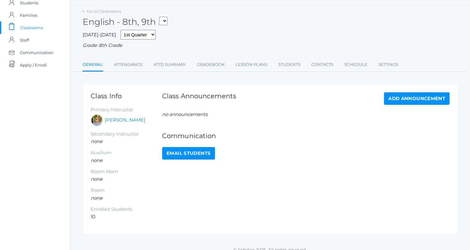
scroll to position [29, 0]
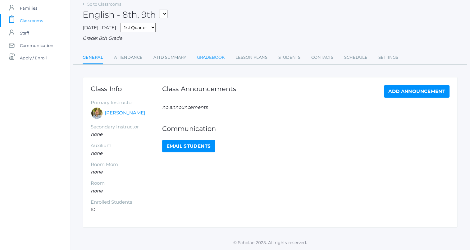
click at [208, 58] on link "Gradebook" at bounding box center [211, 57] width 28 height 12
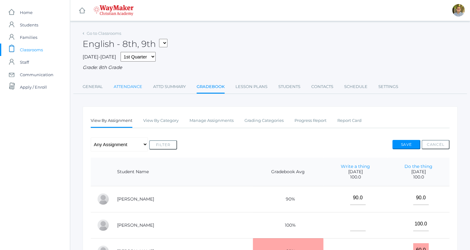
click at [124, 89] on link "Attendance" at bounding box center [128, 86] width 29 height 12
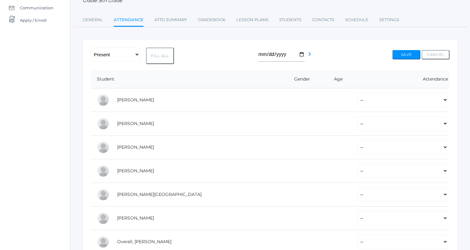
scroll to position [69, 0]
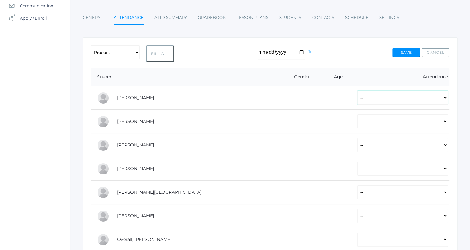
click at [410, 97] on select "-- Present Tardy Excused Tardy Unexcused Absent Excused Absent Unexcused" at bounding box center [402, 98] width 91 height 14
select select "P"
click at [357, 91] on select "-- Present Tardy Excused Tardy Unexcused Absent Excused Absent Unexcused" at bounding box center [402, 98] width 91 height 14
click at [360, 121] on select "-- Present Tardy Excused Tardy Unexcused Absent Excused Absent Unexcused" at bounding box center [402, 121] width 91 height 14
select select "P"
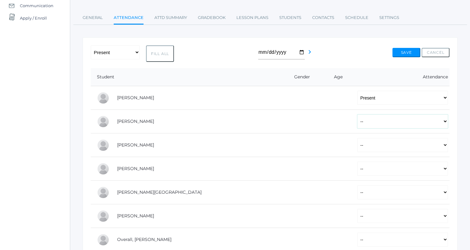
click at [357, 114] on select "-- Present Tardy Excused Tardy Unexcused Absent Excused Absent Unexcused" at bounding box center [402, 121] width 91 height 14
click at [360, 143] on select "-- Present Tardy Excused Tardy Unexcused Absent Excused Absent Unexcused" at bounding box center [402, 145] width 91 height 14
select select "TE"
click at [357, 138] on select "-- Present Tardy Excused Tardy Unexcused Absent Excused Absent Unexcused" at bounding box center [402, 145] width 91 height 14
click at [357, 167] on select "-- Present Tardy Excused Tardy Unexcused Absent Excused Absent Unexcused" at bounding box center [402, 169] width 91 height 14
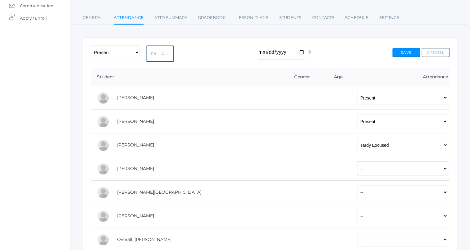
select select "TU"
click at [357, 162] on select "-- Present Tardy Excused Tardy Unexcused Absent Excused Absent Unexcused" at bounding box center [402, 169] width 91 height 14
click at [357, 189] on select "-- Present Tardy Excused Tardy Unexcused Absent Excused Absent Unexcused" at bounding box center [402, 192] width 91 height 14
select select "AE"
click at [357, 185] on select "-- Present Tardy Excused Tardy Unexcused Absent Excused Absent Unexcused" at bounding box center [402, 192] width 91 height 14
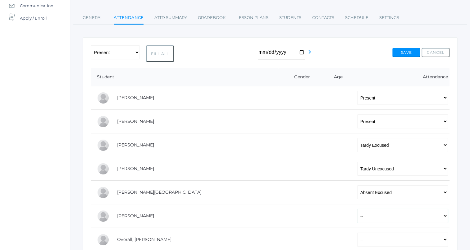
click at [357, 212] on select "-- Present Tardy Excused Tardy Unexcused Absent Excused Absent Unexcused" at bounding box center [402, 216] width 91 height 14
select select "AU"
click at [357, 209] on select "-- Present Tardy Excused Tardy Unexcused Absent Excused Absent Unexcused" at bounding box center [402, 216] width 91 height 14
click at [396, 53] on button "Save" at bounding box center [406, 52] width 28 height 9
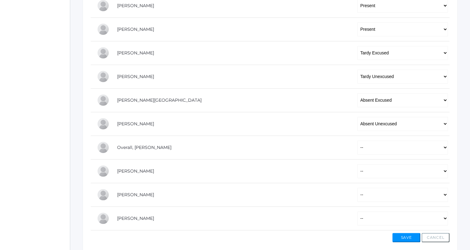
scroll to position [176, 0]
click at [357, 144] on select "-- Present Tardy Excused Tardy Unexcused Absent Excused Absent Unexcused" at bounding box center [402, 147] width 91 height 14
click at [357, 140] on select "-- Present Tardy Excused Tardy Unexcused Absent Excused Absent Unexcused" at bounding box center [402, 147] width 91 height 14
click at [440, 240] on button "Cancel" at bounding box center [436, 236] width 28 height 9
click at [382, 150] on select "-- Present Tardy Excused Tardy Unexcused Absent Excused Absent Unexcused" at bounding box center [402, 147] width 91 height 14
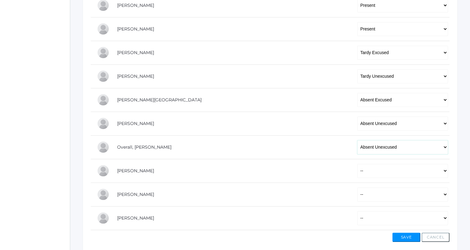
select select "AU"
click at [357, 140] on select "-- Present Tardy Excused Tardy Unexcused Absent Excused Absent Unexcused" at bounding box center [402, 147] width 91 height 14
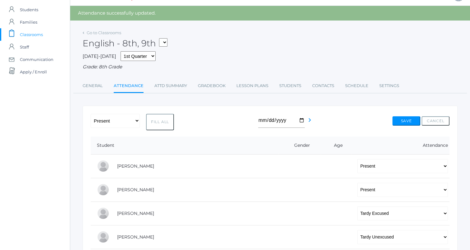
scroll to position [0, 0]
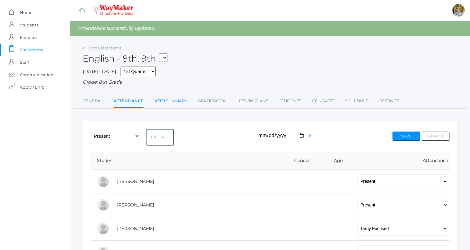
click at [166, 103] on link "Attd Summary" at bounding box center [170, 101] width 33 height 12
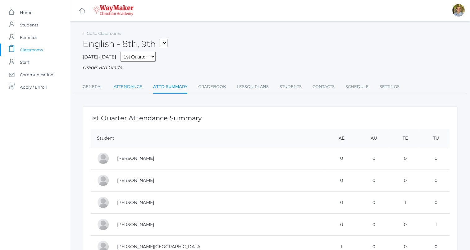
click at [119, 88] on link "Attendance" at bounding box center [128, 86] width 29 height 12
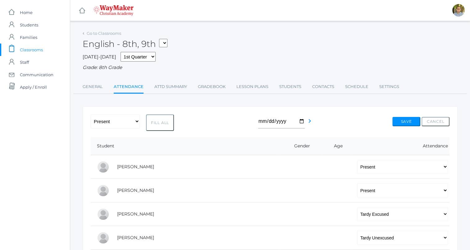
click at [163, 121] on button "Fill All" at bounding box center [160, 122] width 28 height 16
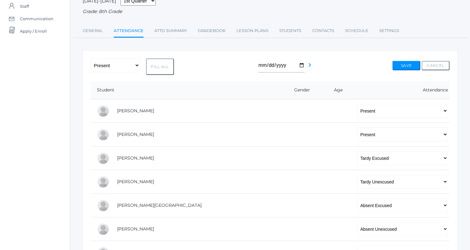
scroll to position [56, 0]
click at [397, 63] on button "Save" at bounding box center [406, 65] width 28 height 9
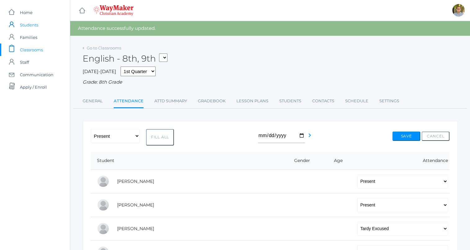
click at [25, 23] on span "Students" at bounding box center [29, 25] width 18 height 12
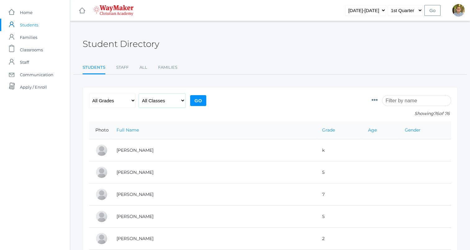
click at [151, 100] on select "All Classes" at bounding box center [162, 101] width 47 height 14
click at [139, 94] on select "All Classes" at bounding box center [162, 101] width 47 height 14
click at [116, 102] on select "All Grades Elementary - Pre-K - Kindergarten - 1st Grade - 2nd Grade - 3rd Grad…" at bounding box center [112, 101] width 47 height 14
click at [181, 106] on select "All Classes" at bounding box center [162, 101] width 47 height 14
click at [230, 108] on form "Photo Id Full Name Preferred Name First Name Middle Name Last Name Grade Age Ge…" at bounding box center [270, 108] width 362 height 28
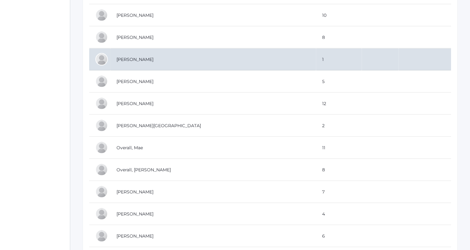
scroll to position [1173, 0]
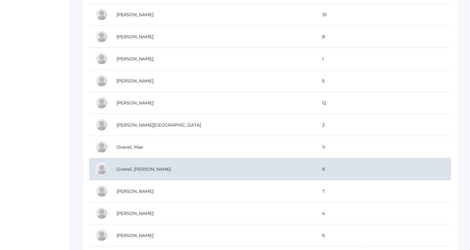
click at [198, 159] on td "Overall, [PERSON_NAME]" at bounding box center [213, 169] width 206 height 22
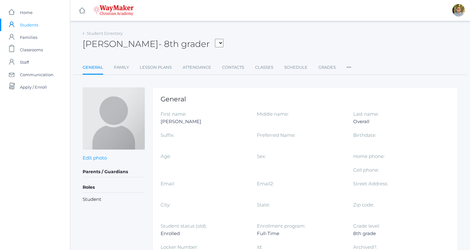
click at [205, 73] on link "Attendance" at bounding box center [197, 67] width 29 height 12
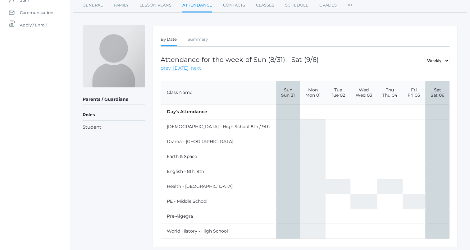
scroll to position [80, 0]
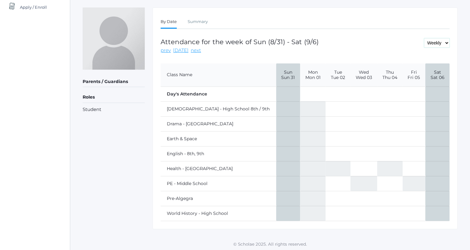
click at [436, 44] on select "Daily Weekly Monthly" at bounding box center [436, 42] width 25 height 9
click at [386, 40] on div "Attendance for the week of Sun (8/31) - Sat (9/6) prev today next Daily Weekly …" at bounding box center [305, 46] width 289 height 16
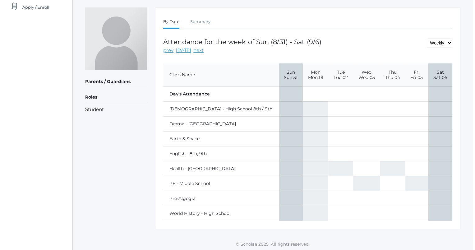
scroll to position [0, 0]
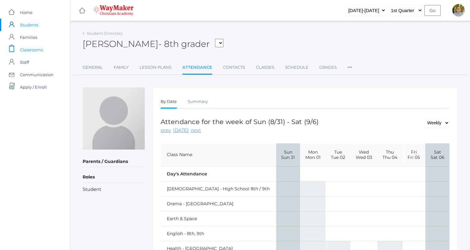
click at [32, 53] on span "Classrooms" at bounding box center [31, 50] width 23 height 12
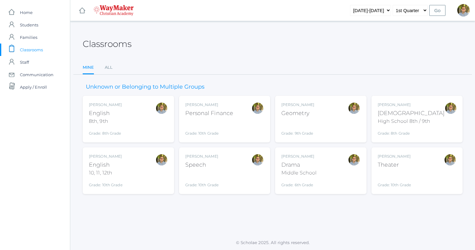
click at [134, 119] on div "[PERSON_NAME] [DEMOGRAPHIC_DATA] 8th, 9th Grade: 8th Grade 08ENGLISH" at bounding box center [128, 119] width 79 height 34
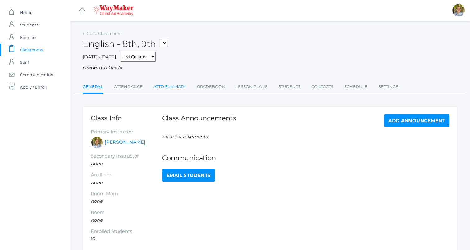
click at [158, 84] on link "Attd Summary" at bounding box center [170, 86] width 33 height 12
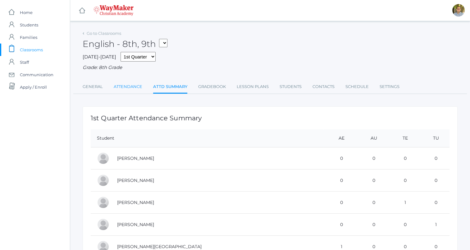
click at [140, 85] on link "Attendance" at bounding box center [128, 86] width 29 height 12
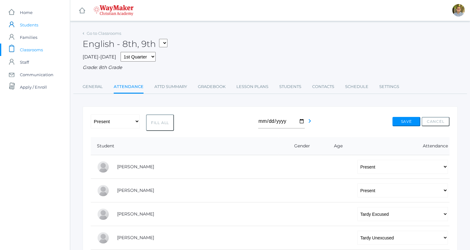
click at [29, 23] on span "Students" at bounding box center [29, 25] width 18 height 12
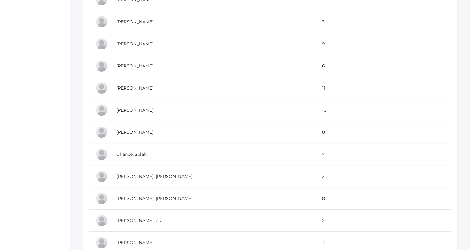
scroll to position [257, 0]
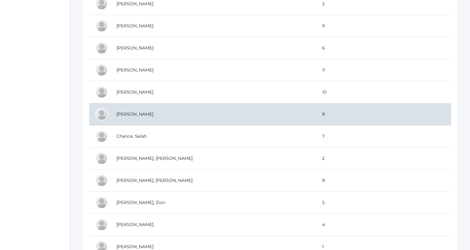
click at [228, 113] on td "[PERSON_NAME]" at bounding box center [213, 114] width 206 height 22
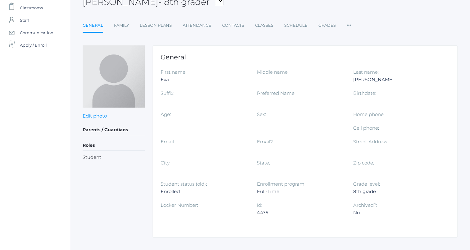
scroll to position [41, 0]
click at [188, 26] on link "Attendance" at bounding box center [197, 26] width 29 height 12
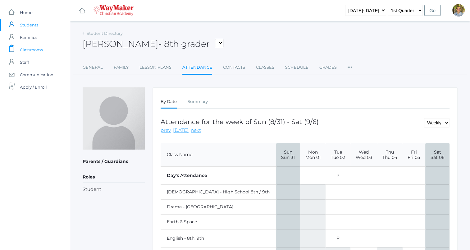
click at [33, 50] on span "Classrooms" at bounding box center [31, 50] width 23 height 12
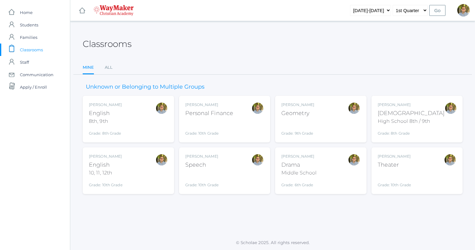
click at [153, 107] on div "[PERSON_NAME] [DEMOGRAPHIC_DATA] 8th, 9th Grade: 8th Grade 08ENGLISH" at bounding box center [128, 119] width 79 height 34
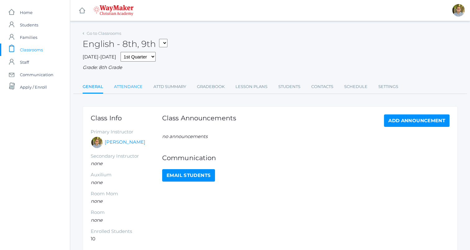
click at [130, 88] on link "Attendance" at bounding box center [128, 86] width 29 height 12
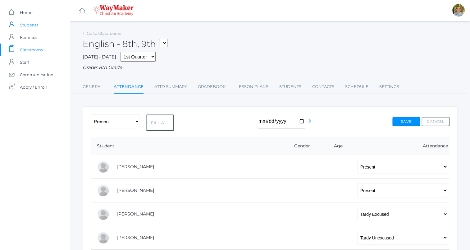
click at [26, 24] on span "Students" at bounding box center [29, 25] width 18 height 12
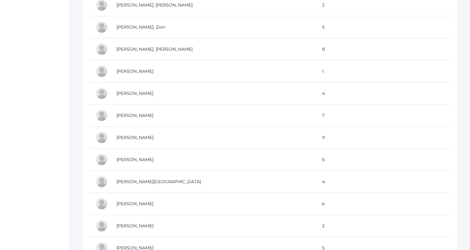
scroll to position [410, 0]
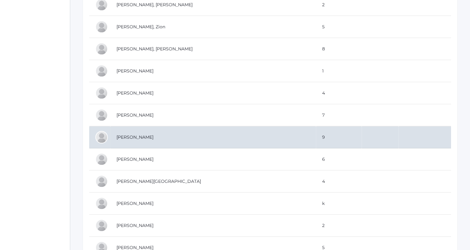
click at [233, 134] on td "Erner, LaRae" at bounding box center [213, 137] width 206 height 22
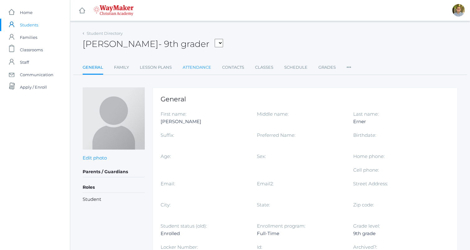
click at [190, 73] on link "Attendance" at bounding box center [197, 67] width 29 height 12
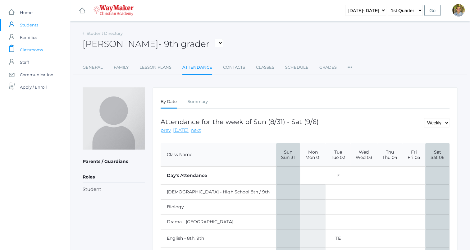
click at [36, 52] on span "Classrooms" at bounding box center [31, 50] width 23 height 12
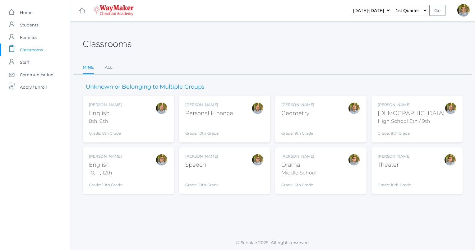
click at [134, 116] on div "[PERSON_NAME] [DEMOGRAPHIC_DATA] 8th, 9th Grade: 8th Grade 08ENGLISH" at bounding box center [128, 119] width 79 height 34
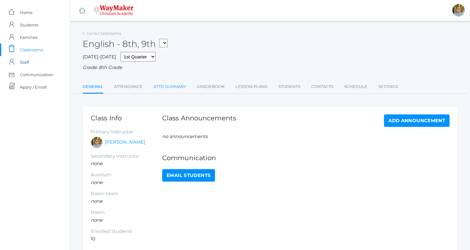
click at [169, 87] on link "Attd Summary" at bounding box center [170, 86] width 33 height 12
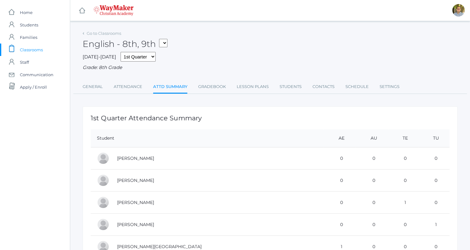
click at [37, 50] on span "Classrooms" at bounding box center [31, 50] width 23 height 12
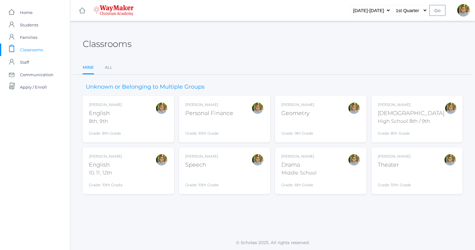
click at [149, 122] on div "[PERSON_NAME] [DEMOGRAPHIC_DATA] 8th, 9th Grade: 8th Grade 08ENGLISH" at bounding box center [128, 119] width 79 height 34
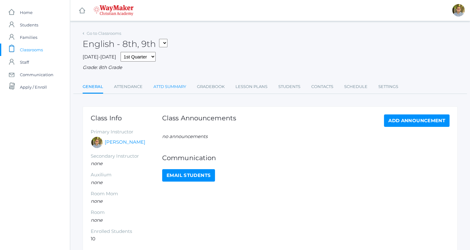
click at [167, 93] on link "Attd Summary" at bounding box center [170, 86] width 33 height 12
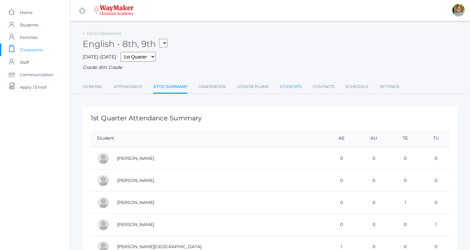
click at [287, 92] on link "Students" at bounding box center [291, 86] width 22 height 12
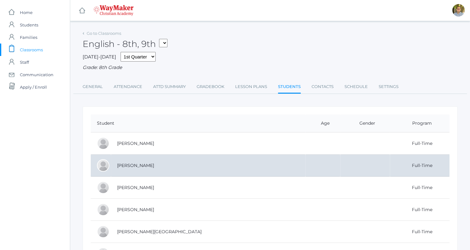
click at [165, 168] on td "[PERSON_NAME]" at bounding box center [208, 165] width 195 height 22
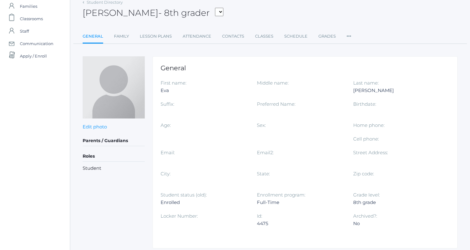
scroll to position [32, 0]
click at [202, 33] on link "Attendance" at bounding box center [197, 36] width 29 height 12
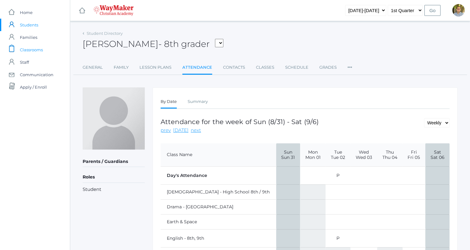
click at [30, 45] on span "Classrooms" at bounding box center [31, 50] width 23 height 12
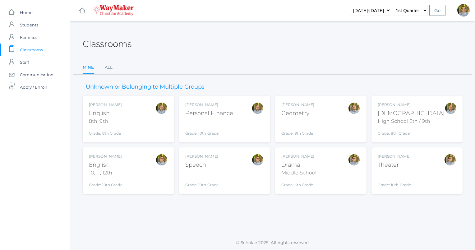
click at [142, 129] on div "Kylen Braileanu English 8th, 9th Grade: 8th Grade 08ENGLISH" at bounding box center [128, 119] width 79 height 34
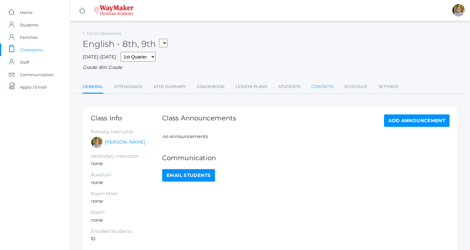
click at [320, 87] on link "Contacts" at bounding box center [322, 86] width 22 height 12
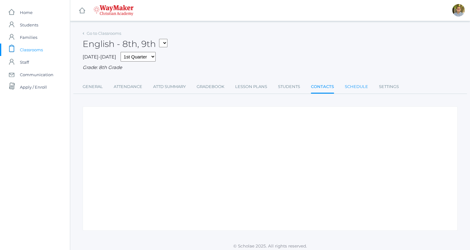
click at [360, 85] on link "Schedule" at bounding box center [356, 86] width 23 height 12
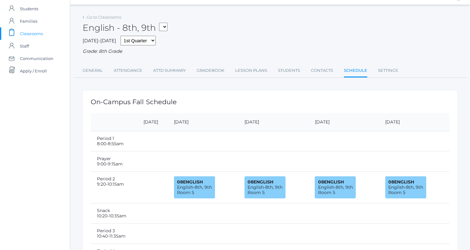
scroll to position [16, 0]
click at [381, 61] on div "Go to Classrooms English - 8th, 9th THEATER - Drama Middle School THEATER - The…" at bounding box center [270, 45] width 375 height 65
click at [385, 68] on link "Settings" at bounding box center [388, 70] width 20 height 12
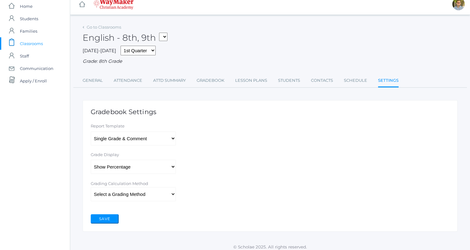
scroll to position [10, 0]
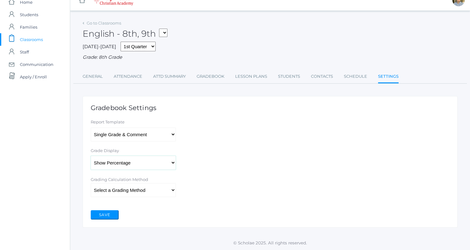
click at [160, 162] on select"] "Show Percentage Show Grade Letter Show Grade Letter & Percentage" at bounding box center [133, 163] width 85 height 14
click at [162, 163] on select"] "Show Percentage Show Grade Letter Show Grade Letter & Percentage" at bounding box center [133, 163] width 85 height 14
select select"] "3"
click at [91, 156] on select"] "Show Percentage Show Grade Letter Show Grade Letter & Percentage" at bounding box center [133, 163] width 85 height 14
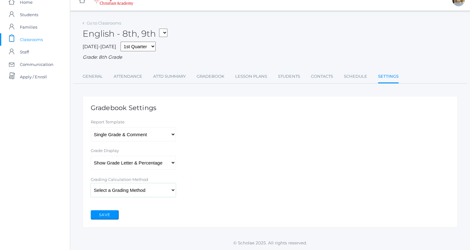
click at [154, 191] on select "Select a Grading Method Percent Method Points Method" at bounding box center [133, 190] width 85 height 14
select select "1"
click at [91, 183] on select "Select a Grading Method Percent Method Points Method" at bounding box center [133, 190] width 85 height 14
click at [224, 75] on link "Gradebook" at bounding box center [211, 76] width 28 height 12
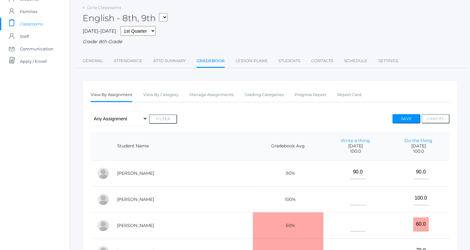
scroll to position [26, 0]
click at [257, 96] on link "Grading Categories" at bounding box center [264, 94] width 39 height 12
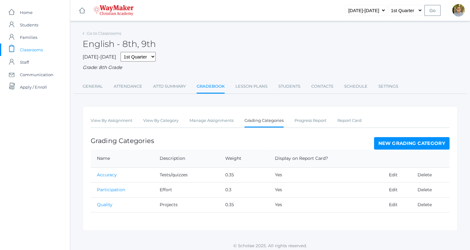
scroll to position [3, 0]
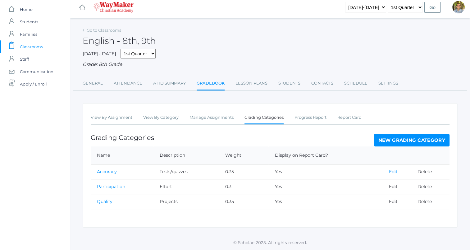
click at [394, 172] on link "Edit" at bounding box center [393, 172] width 9 height 6
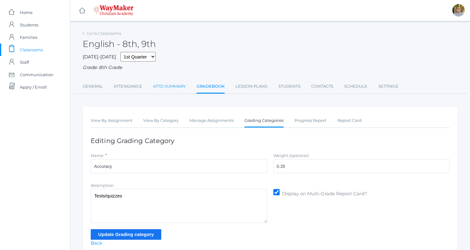
click at [175, 90] on link "Attd Summary" at bounding box center [169, 86] width 33 height 12
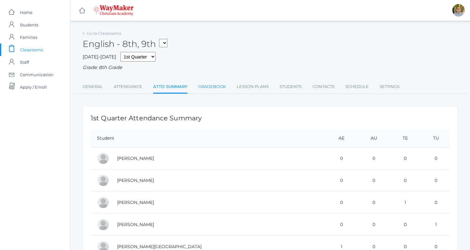
click at [222, 86] on link "Gradebook" at bounding box center [212, 86] width 28 height 12
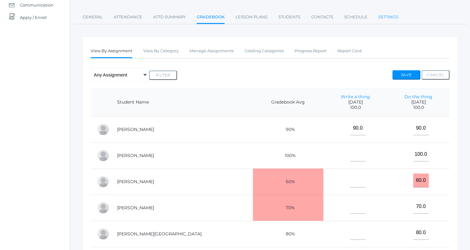
click at [382, 18] on link "Settings" at bounding box center [389, 17] width 20 height 12
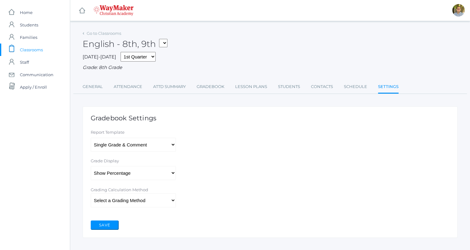
scroll to position [10, 0]
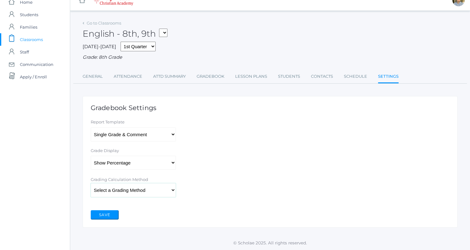
click at [147, 191] on select "Select a Grading Method Percent Method Points Method" at bounding box center [133, 190] width 85 height 14
select select "1"
click at [91, 183] on select "Select a Grading Method Percent Method Points Method" at bounding box center [133, 190] width 85 height 14
click at [104, 210] on button "Save" at bounding box center [105, 214] width 28 height 9
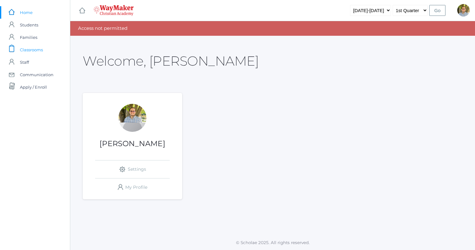
click at [34, 47] on span "Classrooms" at bounding box center [31, 50] width 23 height 12
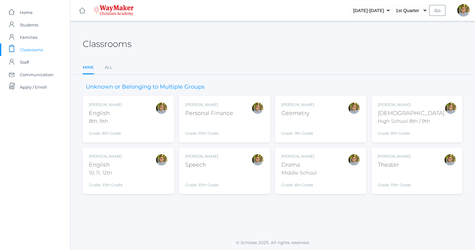
click at [169, 129] on div "Kylen Braileanu English 8th, 9th Grade: 8th Grade 08ENGLISH" at bounding box center [128, 119] width 91 height 47
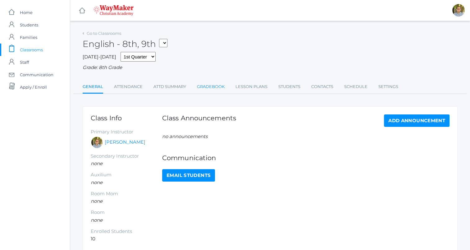
click at [215, 88] on link "Gradebook" at bounding box center [211, 86] width 28 height 12
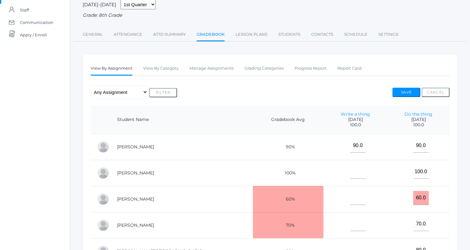
scroll to position [55, 0]
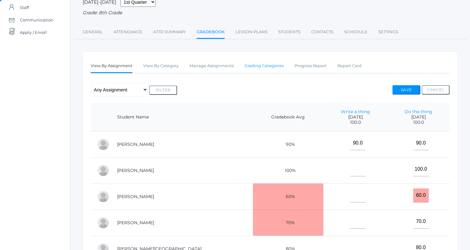
click at [261, 68] on link "Grading Categories" at bounding box center [264, 66] width 39 height 12
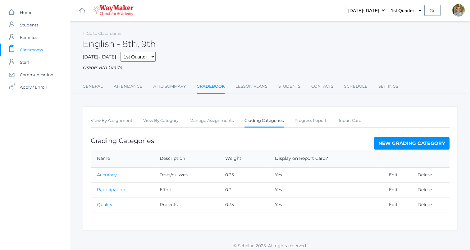
scroll to position [3, 0]
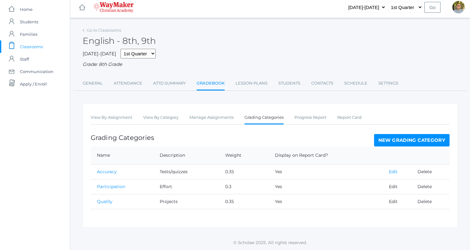
click at [391, 170] on link "Edit" at bounding box center [393, 172] width 9 height 6
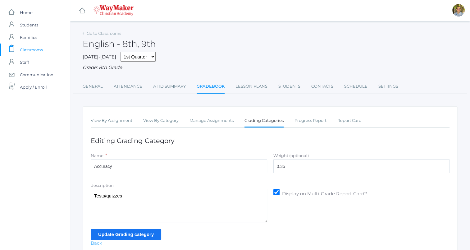
click at [96, 242] on link "Back" at bounding box center [96, 243] width 11 height 6
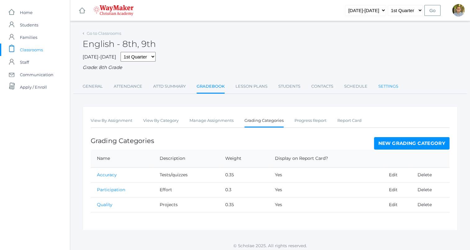
click at [394, 90] on link "Settings" at bounding box center [389, 86] width 20 height 12
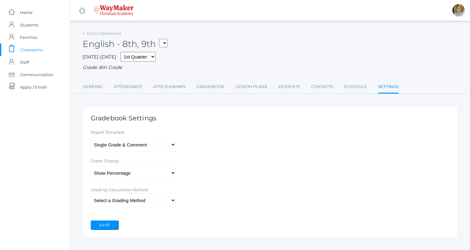
scroll to position [10, 0]
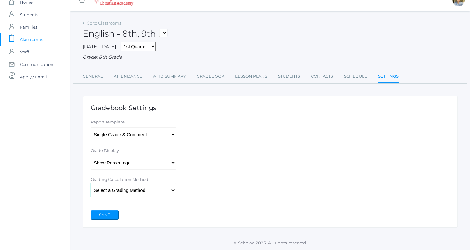
click at [168, 191] on select "Select a Grading Method Percent Method Points Method" at bounding box center [133, 190] width 85 height 14
select select "1"
click at [91, 183] on select "Select a Grading Method Percent Method Points Method" at bounding box center [133, 190] width 85 height 14
click at [115, 213] on button "Save" at bounding box center [105, 214] width 28 height 9
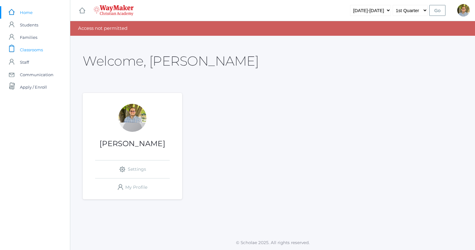
click at [35, 47] on span "Classrooms" at bounding box center [31, 50] width 23 height 12
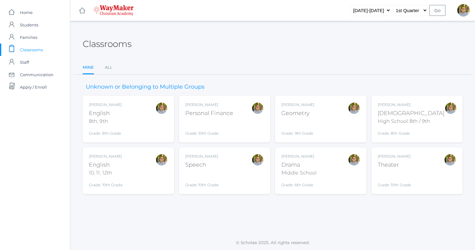
click at [144, 121] on div "Kylen Braileanu English 8th, 9th Grade: 8th Grade 08ENGLISH" at bounding box center [128, 119] width 79 height 34
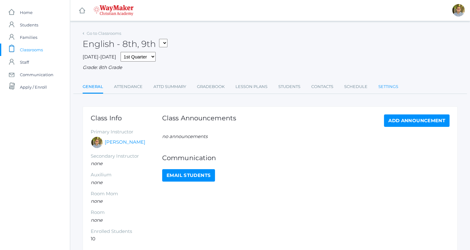
click at [388, 88] on link "Settings" at bounding box center [389, 86] width 20 height 12
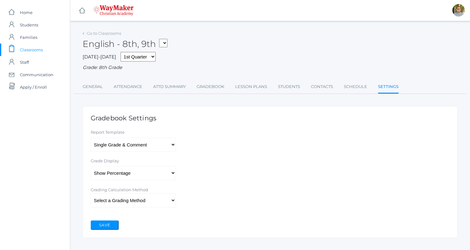
scroll to position [10, 0]
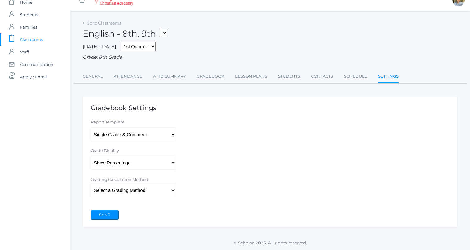
drag, startPoint x: 258, startPoint y: 153, endPoint x: 163, endPoint y: 158, distance: 94.9
click at [163, 158] on div "Grade Display Show Percentage Show Grade Letter Show Grade Letter & Percentage" at bounding box center [270, 159] width 365 height 22
click at [163, 158] on select"] "Show Percentage Show Grade Letter Show Grade Letter & Percentage" at bounding box center [133, 163] width 85 height 14
select select"] "3"
click at [91, 156] on select"] "Show Percentage Show Grade Letter Show Grade Letter & Percentage" at bounding box center [133, 163] width 85 height 14
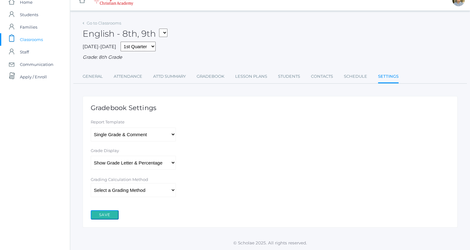
click at [113, 216] on button "Save" at bounding box center [105, 214] width 28 height 9
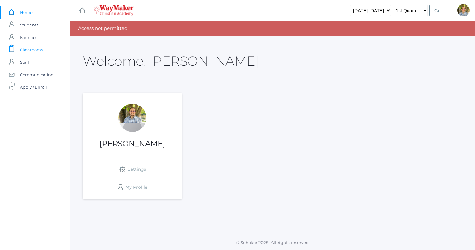
click at [29, 47] on span "Classrooms" at bounding box center [31, 50] width 23 height 12
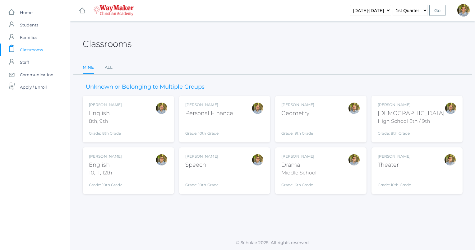
click at [144, 116] on div "[PERSON_NAME] [DEMOGRAPHIC_DATA] 8th, 9th Grade: 8th Grade 08ENGLISH" at bounding box center [128, 119] width 79 height 34
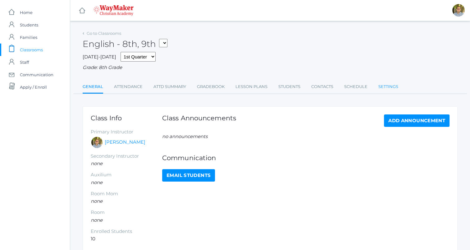
click at [392, 90] on link "Settings" at bounding box center [389, 86] width 20 height 12
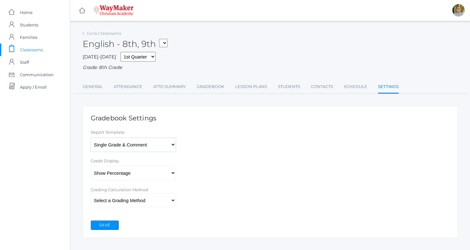
click at [149, 143] on select"] "Single Grade & Comment Multi-Grade & Comment(s)" at bounding box center [133, 145] width 85 height 14
select select"] "2"
click at [91, 138] on select"] "Single Grade & Comment Multi-Grade & Comment(s)" at bounding box center [133, 145] width 85 height 14
click at [108, 222] on button "Save" at bounding box center [105, 224] width 28 height 9
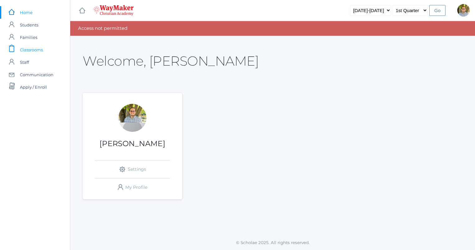
click at [42, 44] on span "Classrooms" at bounding box center [31, 50] width 23 height 12
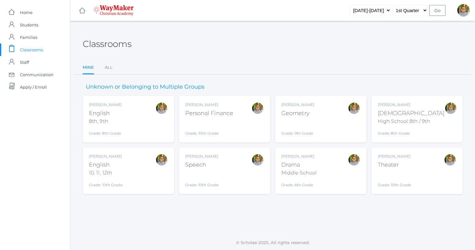
click at [139, 117] on div "[PERSON_NAME] [DEMOGRAPHIC_DATA] 8th, 9th Grade: 8th Grade 08ENGLISH" at bounding box center [128, 119] width 79 height 34
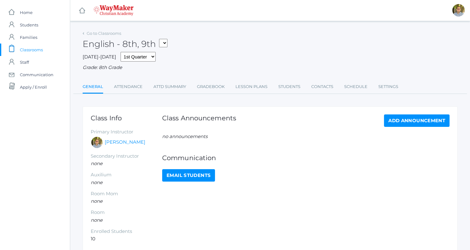
click at [399, 85] on ul "General Attendance Attd Summary Gradebook Lesson Plans Students Contacts Schedu…" at bounding box center [270, 86] width 375 height 13
click at [394, 83] on link "Settings" at bounding box center [389, 86] width 20 height 12
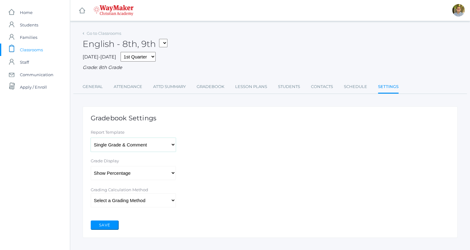
click at [171, 144] on select"] "Single Grade & Comment Multi-Grade & Comment(s)" at bounding box center [133, 145] width 85 height 14
click at [223, 137] on div "Report Template Single Grade & Comment Multi-Grade & Comment(s)" at bounding box center [270, 140] width 365 height 22
click at [29, 64] on span "Staff" at bounding box center [24, 62] width 9 height 12
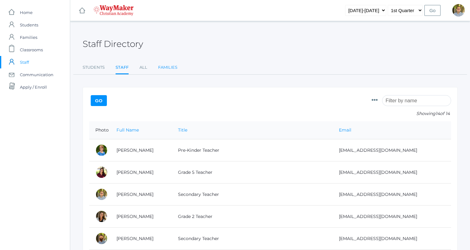
click at [159, 67] on link "Families" at bounding box center [167, 67] width 19 height 12
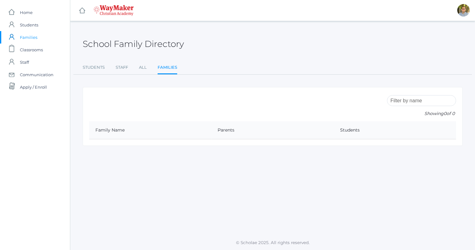
click at [107, 129] on th "Family Name" at bounding box center [150, 130] width 122 height 18
click at [425, 100] on input "search" at bounding box center [421, 100] width 69 height 11
type input "o"
type input "v"
type input "O"
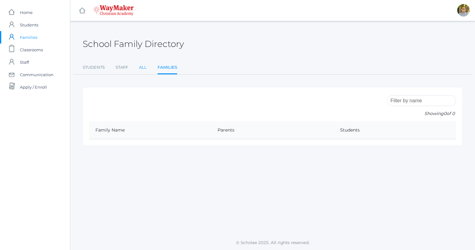
click at [143, 68] on link "All" at bounding box center [143, 67] width 8 height 12
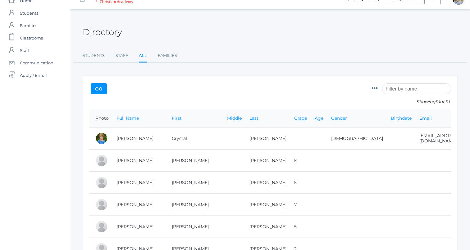
scroll to position [12, 0]
click at [91, 53] on link "Students" at bounding box center [94, 55] width 22 height 12
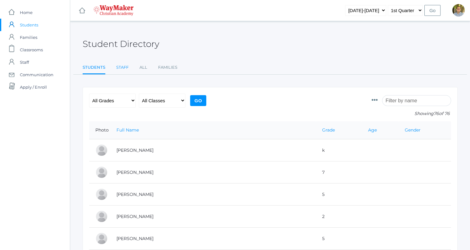
click at [122, 68] on link "Staff" at bounding box center [122, 67] width 12 height 12
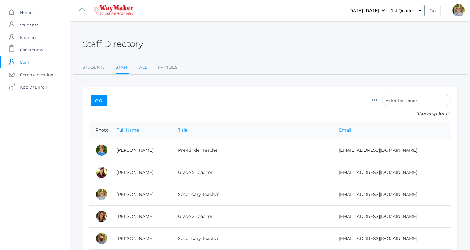
click at [145, 67] on link "All" at bounding box center [144, 67] width 8 height 12
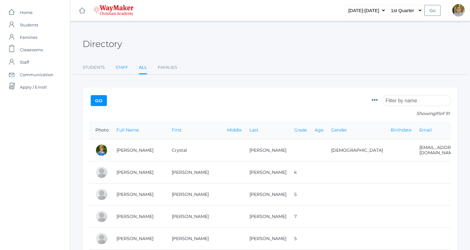
click at [125, 70] on link "Staff" at bounding box center [122, 67] width 12 height 12
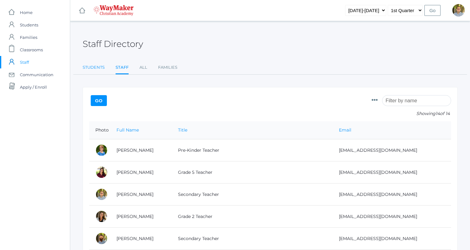
click at [87, 67] on link "Students" at bounding box center [94, 67] width 22 height 12
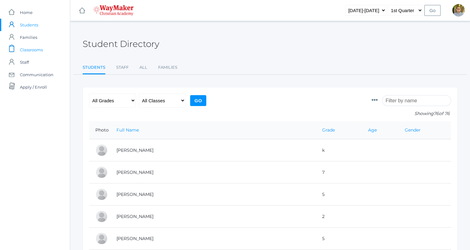
click at [39, 46] on span "Classrooms" at bounding box center [31, 50] width 23 height 12
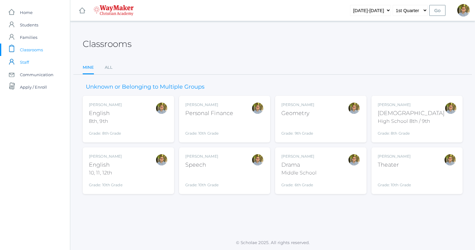
click at [29, 63] on link "icons/user/plain Created with Sketch. Staff" at bounding box center [35, 62] width 70 height 12
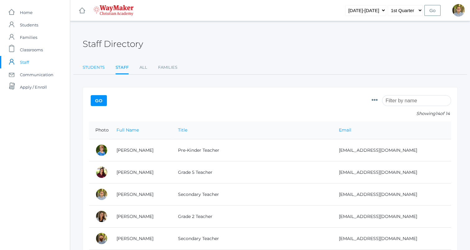
click at [96, 69] on link "Students" at bounding box center [94, 67] width 22 height 12
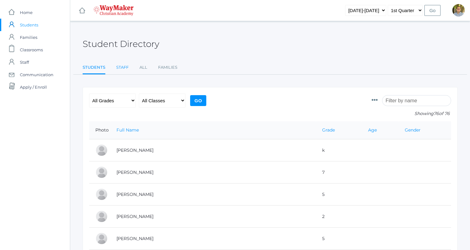
click at [122, 67] on link "Staff" at bounding box center [122, 67] width 12 height 12
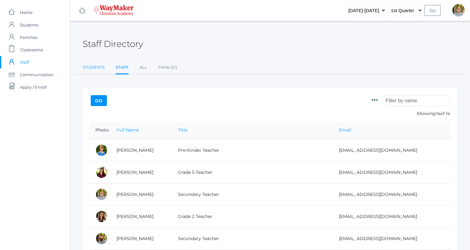
click at [101, 65] on link "Students" at bounding box center [94, 67] width 22 height 12
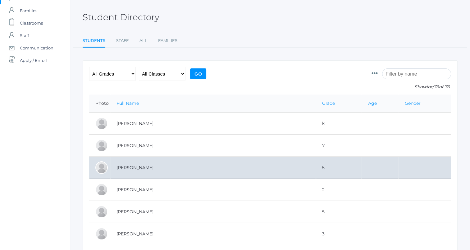
scroll to position [14, 0]
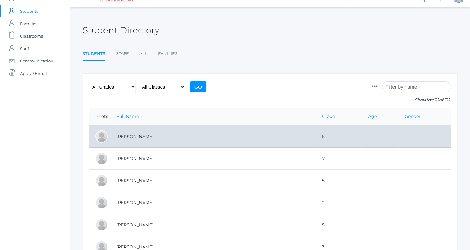
click at [132, 136] on td "Backstrom, Abigail" at bounding box center [213, 137] width 206 height 22
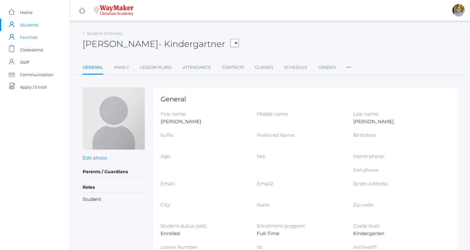
click at [31, 35] on span "Families" at bounding box center [28, 37] width 17 height 12
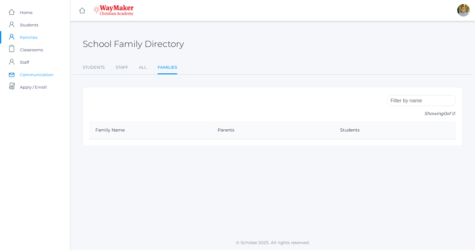
click at [39, 75] on span "Communication" at bounding box center [37, 74] width 34 height 12
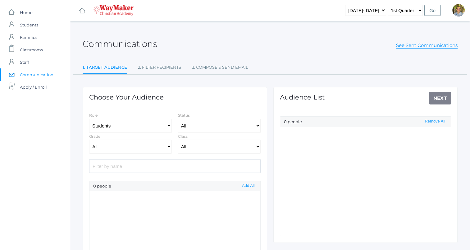
select select "Enrolled"
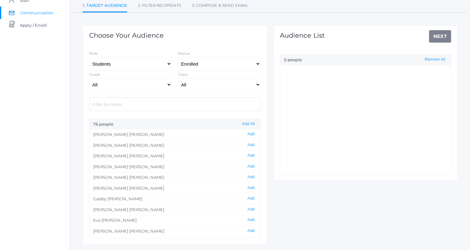
scroll to position [62, 0]
click at [248, 153] on button "Add" at bounding box center [251, 155] width 11 height 5
click at [301, 71] on li "Josey Baker Remove" at bounding box center [365, 70] width 171 height 11
click at [438, 60] on button "Remove All" at bounding box center [435, 59] width 24 height 5
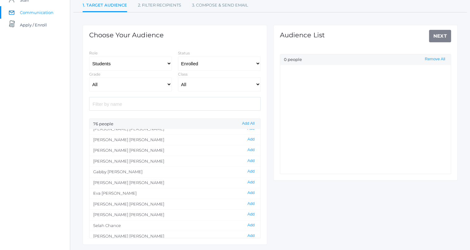
scroll to position [29, 0]
click at [246, 179] on button "Add" at bounding box center [251, 180] width 11 height 5
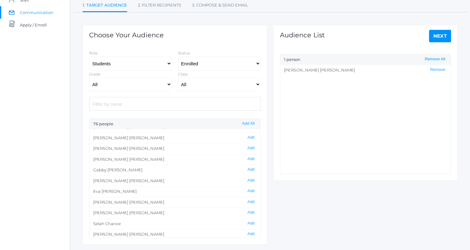
click at [434, 59] on button "Remove All" at bounding box center [435, 59] width 24 height 5
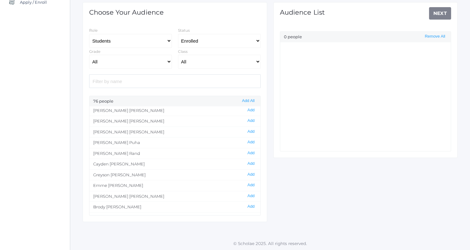
scroll to position [639, 0]
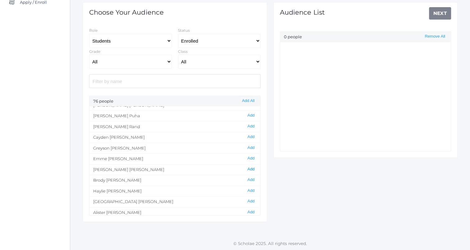
click at [246, 167] on button "Add" at bounding box center [251, 169] width 11 height 5
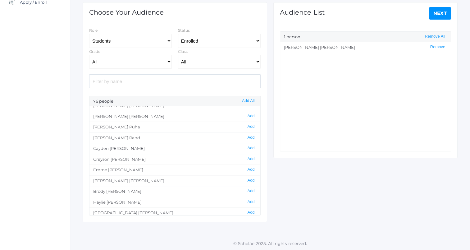
scroll to position [629, 0]
click at [153, 40] on select "Students Staff" at bounding box center [130, 41] width 83 height 14
select select "1"
click at [89, 48] on select "Students Staff" at bounding box center [130, 41] width 83 height 14
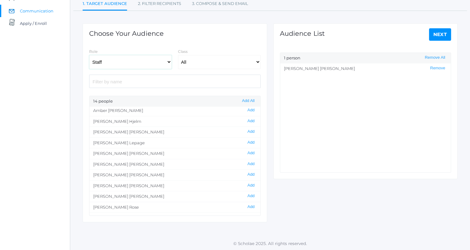
scroll to position [40, 0]
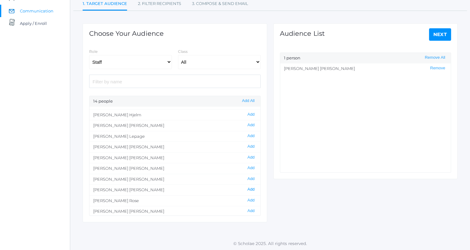
click at [247, 187] on button "Add" at bounding box center [251, 189] width 11 height 5
click at [248, 136] on button "Add" at bounding box center [251, 135] width 11 height 5
click at [205, 59] on select "All 01ELEM - First Grade 02ELEM - Second Grade 03ELEM - Third Grade 04ELEM - Fo…" at bounding box center [219, 62] width 83 height 14
select select "2516"
click at [178, 55] on select "All 01ELEM - First Grade 02ELEM - Second Grade 03ELEM - Third Grade 04ELEM - Fo…" at bounding box center [219, 62] width 83 height 14
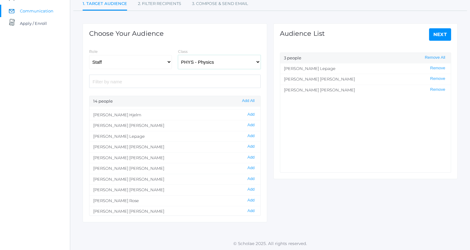
scroll to position [0, 0]
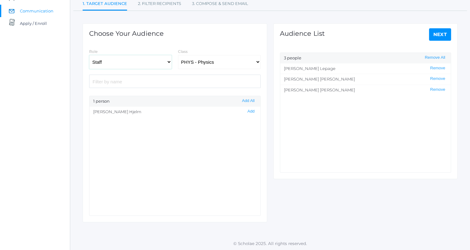
click at [95, 62] on select "Students Staff" at bounding box center [130, 62] width 83 height 14
select select "3"
click at [89, 55] on select "Students Staff" at bounding box center [130, 62] width 83 height 14
select select
select select "Enrolled"
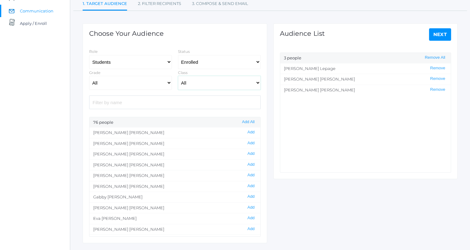
click at [210, 80] on select "All 01ELEM - First Grade 02ELEM - Second Grade 03ELEM - Third Grade 04ELEM - Fo…" at bounding box center [219, 83] width 83 height 14
select select "2516"
click at [178, 76] on select "All 01ELEM - First Grade 02ELEM - Second Grade 03ELEM - Third Grade 04ELEM - Fo…" at bounding box center [219, 83] width 83 height 14
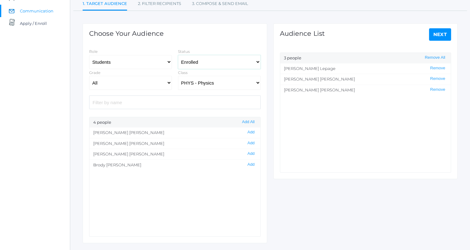
click at [214, 59] on select "All Enrolled" at bounding box center [219, 62] width 83 height 14
click at [235, 37] on div "Choose Your Audience Role Students Staff Status All Enrolled Grade All Elementa…" at bounding box center [175, 133] width 185 height 220
click at [163, 86] on select "All Elementary - Pre-K - Kindergarten - 1st Grade - 2nd Grade - 3rd Grade - 4th…" at bounding box center [130, 83] width 83 height 14
click at [89, 76] on select "All Elementary - Pre-K - Kindergarten - 1st Grade - 2nd Grade - 3rd Grade - 4th…" at bounding box center [130, 83] width 83 height 14
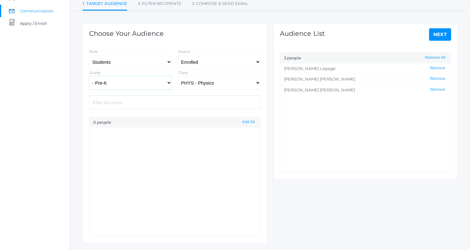
click at [149, 86] on select "All Elementary - Pre-K - Kindergarten - 1st Grade - 2nd Grade - 3rd Grade - 4th…" at bounding box center [130, 83] width 83 height 14
select select "12"
click at [89, 76] on select "All Elementary - Pre-K - Kindergarten - 1st Grade - 2nd Grade - 3rd Grade - 4th…" at bounding box center [130, 83] width 83 height 14
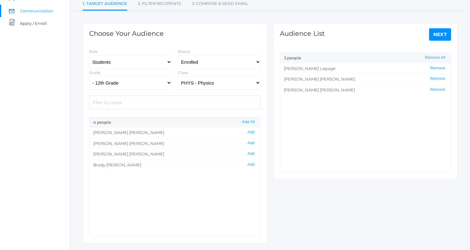
click at [445, 35] on link "Next" at bounding box center [440, 34] width 22 height 12
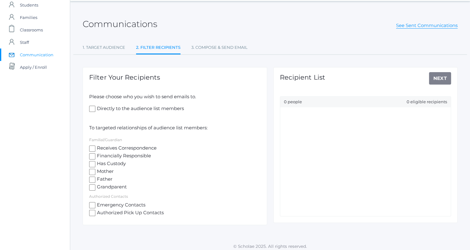
scroll to position [23, 0]
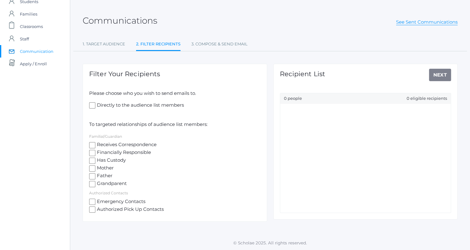
click at [94, 105] on input "Directly to the audience list members" at bounding box center [92, 105] width 6 height 6
checkbox input "true"
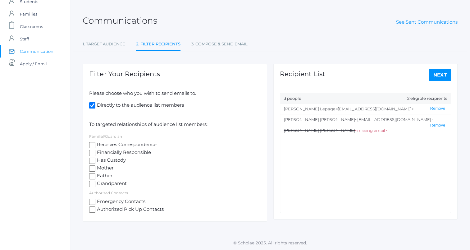
click at [91, 144] on input "Receives Correspondence" at bounding box center [92, 145] width 6 height 6
checkbox input "false"
click at [92, 159] on input "Has Custody" at bounding box center [92, 161] width 6 height 6
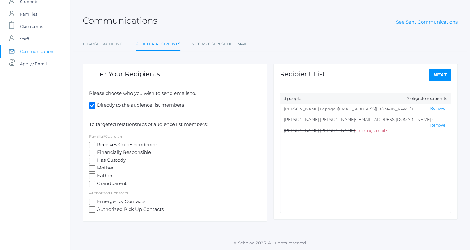
checkbox input "false"
click at [94, 202] on input "Emergency Contacts" at bounding box center [92, 202] width 6 height 6
checkbox input "false"
click at [92, 210] on input "Authorized Pick Up Contacts" at bounding box center [92, 209] width 6 height 6
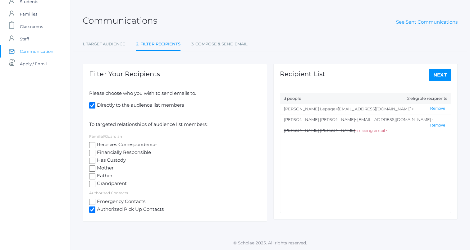
click at [92, 210] on input "Authorized Pick Up Contacts" at bounding box center [92, 209] width 6 height 6
checkbox input "false"
click at [90, 106] on input "Directly to the audience list members" at bounding box center [92, 105] width 6 height 6
checkbox input "false"
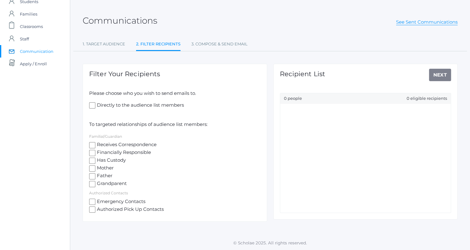
click at [91, 144] on input "Receives Correspondence" at bounding box center [92, 145] width 6 height 6
checkbox input "true"
click at [93, 156] on label "Financially Responsible" at bounding box center [175, 153] width 172 height 8
click at [93, 156] on input "Financially Responsible" at bounding box center [92, 153] width 6 height 6
checkbox input "true"
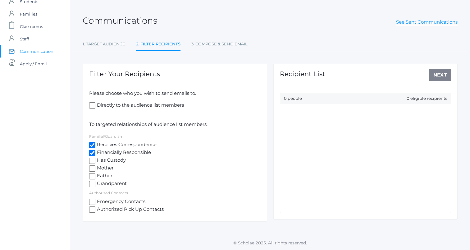
click at [93, 162] on input "Has Custody" at bounding box center [92, 161] width 6 height 6
checkbox input "true"
click at [93, 167] on input "Mother" at bounding box center [92, 168] width 6 height 6
checkbox input "true"
click at [93, 173] on input "Father" at bounding box center [92, 176] width 6 height 6
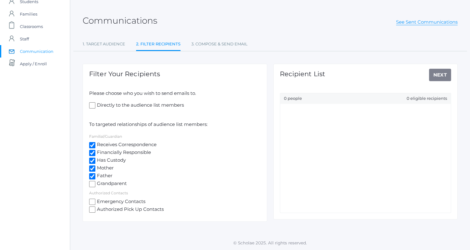
checkbox input "true"
click at [92, 181] on input "Grandparent" at bounding box center [92, 184] width 6 height 6
checkbox input "true"
click at [92, 202] on input "Emergency Contacts" at bounding box center [92, 202] width 6 height 6
checkbox input "true"
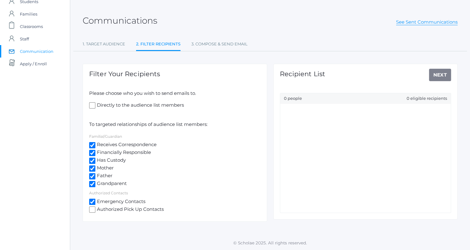
click at [92, 212] on input "Authorized Pick Up Contacts" at bounding box center [92, 209] width 6 height 6
checkbox input "true"
click at [91, 203] on input "Emergency Contacts" at bounding box center [92, 202] width 6 height 6
checkbox input "false"
click at [92, 206] on label "Authorized Pick Up Contacts" at bounding box center [175, 210] width 172 height 8
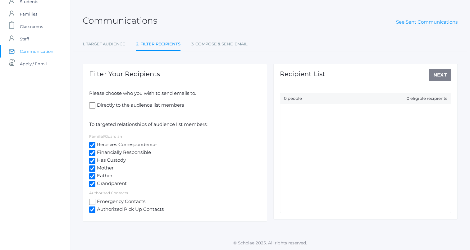
click at [92, 206] on input "Authorized Pick Up Contacts" at bounding box center [92, 209] width 6 height 6
checkbox input "false"
click at [92, 186] on label "Grandparent" at bounding box center [175, 184] width 172 height 8
click at [92, 186] on input "Grandparent" at bounding box center [92, 184] width 6 height 6
checkbox input "false"
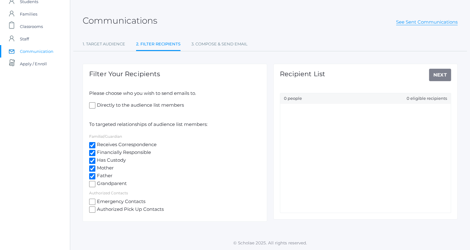
click at [94, 175] on input "Father" at bounding box center [92, 176] width 6 height 6
checkbox input "false"
click at [93, 169] on input "Mother" at bounding box center [92, 168] width 6 height 6
checkbox input "false"
click at [90, 164] on label "Has Custody" at bounding box center [175, 161] width 172 height 8
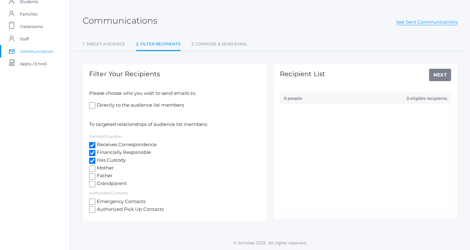
click at [90, 164] on input "Has Custody" at bounding box center [92, 161] width 6 height 6
checkbox input "false"
click at [90, 153] on input "Financially Responsible" at bounding box center [92, 153] width 6 height 6
checkbox input "false"
click at [92, 144] on input "Receives Correspondence" at bounding box center [92, 145] width 6 height 6
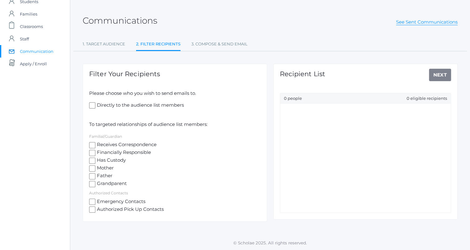
checkbox input "false"
click at [92, 106] on input "Directly to the audience list members" at bounding box center [92, 105] width 6 height 6
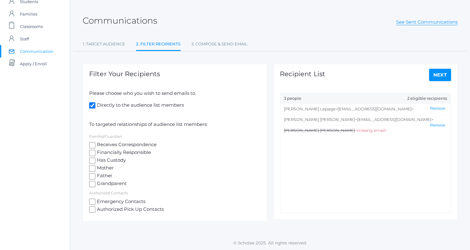
click at [92, 106] on input "Directly to the audience list members" at bounding box center [92, 105] width 6 height 6
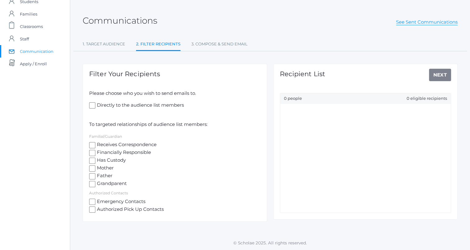
click at [92, 106] on input "Directly to the audience list members" at bounding box center [92, 105] width 6 height 6
checkbox input "true"
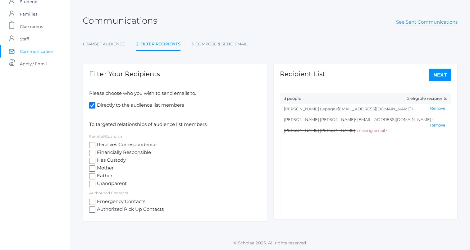
click at [439, 72] on link "Next" at bounding box center [440, 75] width 22 height 12
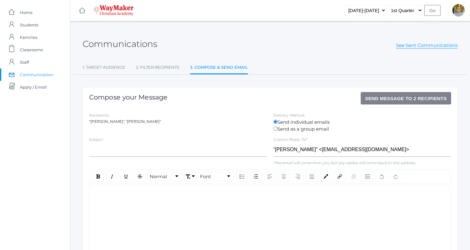
click at [111, 120] on div ""Richard Lepage", "Dianna Renz"" at bounding box center [178, 122] width 178 height 6
click at [128, 121] on div ""Richard Lepage", "Dianna Renz"" at bounding box center [178, 122] width 178 height 6
click at [167, 71] on link "2. Filter Recipients" at bounding box center [157, 67] width 43 height 12
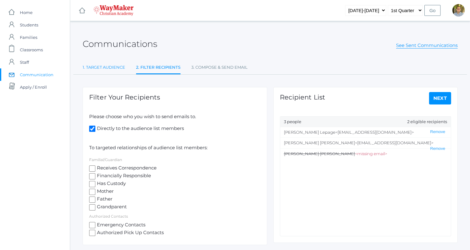
click at [110, 65] on link "1. Target Audience" at bounding box center [104, 67] width 43 height 12
select select "Enrolled"
select select "12"
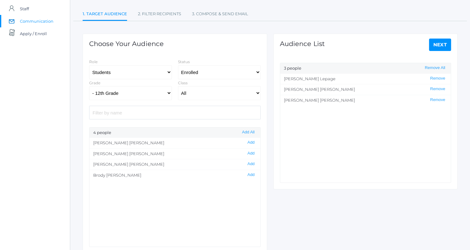
scroll to position [56, 0]
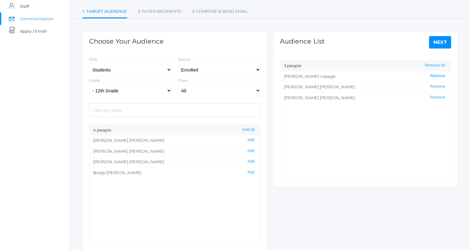
click at [437, 76] on button "Remove" at bounding box center [438, 75] width 19 height 5
click at [436, 64] on button "Remove All" at bounding box center [435, 65] width 24 height 5
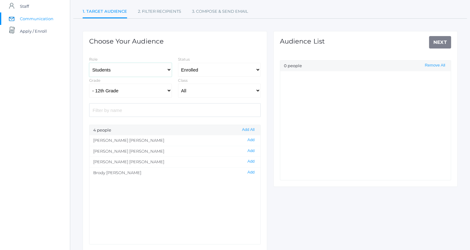
click at [152, 70] on select "Students Staff" at bounding box center [130, 70] width 83 height 14
select select "1"
click at [89, 63] on select "Students Staff" at bounding box center [130, 70] width 83 height 14
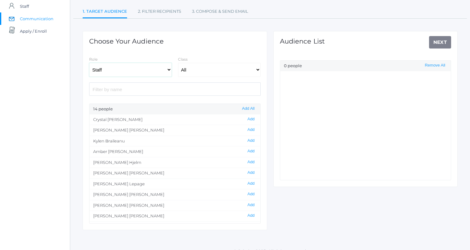
click at [145, 72] on select "Students Staff" at bounding box center [130, 70] width 83 height 14
click at [208, 68] on select "All 01ELEM - First Grade 02ELEM - Second Grade 03ELEM - Third Grade 04ELEM - Fo…" at bounding box center [219, 70] width 83 height 14
click at [214, 68] on select "All 01ELEM - First Grade 02ELEM - Second Grade 03ELEM - Third Grade 04ELEM - Fo…" at bounding box center [219, 70] width 83 height 14
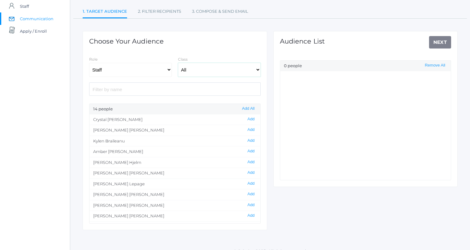
select select "2514"
click at [178, 63] on select "All 01ELEM - First Grade 02ELEM - Second Grade 03ELEM - Third Grade 04ELEM - Fo…" at bounding box center [219, 70] width 83 height 14
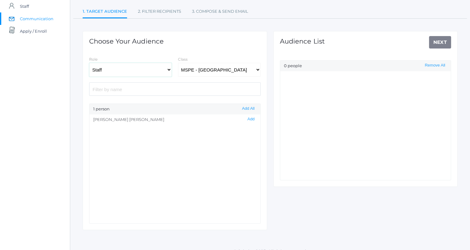
click at [165, 67] on select "Students Staff" at bounding box center [130, 70] width 83 height 14
select select "3"
click at [89, 63] on select "Students Staff" at bounding box center [130, 70] width 83 height 14
select select
select select "Enrolled"
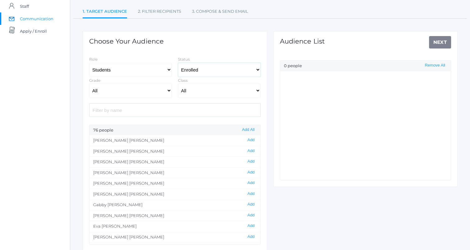
click at [215, 71] on select "All Enrolled" at bounding box center [219, 70] width 83 height 14
click at [211, 89] on select "All 01ELEM - First Grade 02ELEM - Second Grade 03ELEM - Third Grade 04ELEM - Fo…" at bounding box center [219, 91] width 83 height 14
click at [178, 84] on select "All 01ELEM - First Grade 02ELEM - Second Grade 03ELEM - Third Grade 04ELEM - Fo…" at bounding box center [219, 91] width 83 height 14
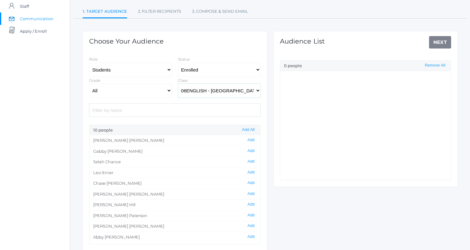
click at [225, 90] on select "All 01ELEM - First Grade 02ELEM - Second Grade 03ELEM - Third Grade 04ELEM - Fo…" at bounding box center [219, 91] width 83 height 14
select select "2537"
click at [178, 84] on select "All 01ELEM - First Grade 02ELEM - Second Grade 03ELEM - Third Grade 04ELEM - Fo…" at bounding box center [219, 91] width 83 height 14
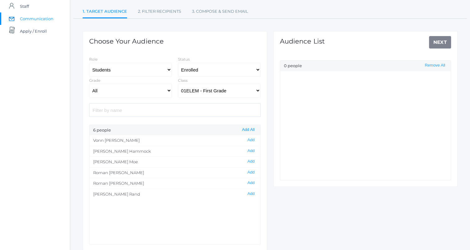
click at [247, 128] on button "Add All" at bounding box center [248, 129] width 16 height 5
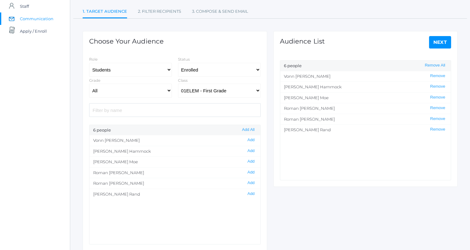
click at [436, 44] on link "Next" at bounding box center [440, 42] width 22 height 12
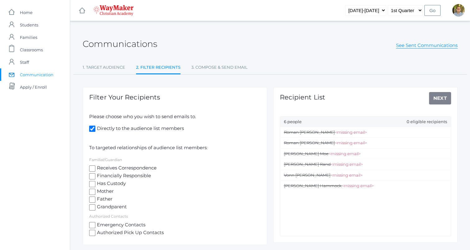
click at [95, 128] on span "Directly to the audience list members" at bounding box center [139, 129] width 89 height 8
click at [95, 128] on input "Directly to the audience list members" at bounding box center [92, 129] width 6 height 6
checkbox input "false"
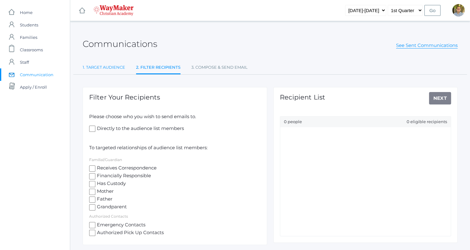
click at [118, 70] on link "1. Target Audience" at bounding box center [104, 67] width 43 height 12
select select "Enrolled"
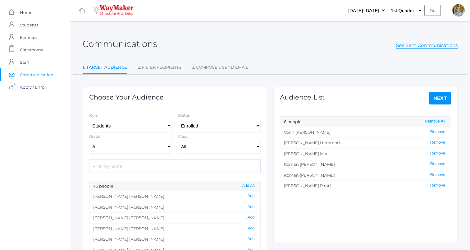
click at [433, 121] on button "Remove All" at bounding box center [435, 121] width 24 height 5
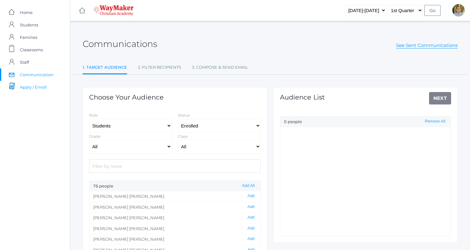
click at [29, 86] on span "Apply / Enroll" at bounding box center [33, 87] width 27 height 12
click at [33, 62] on link "icons/user/plain Created with Sketch. Staff" at bounding box center [35, 62] width 70 height 12
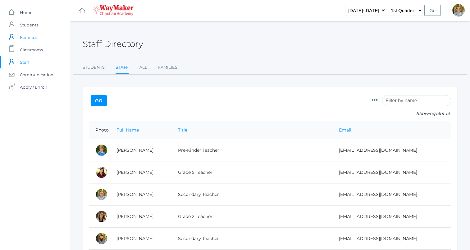
click at [35, 39] on span "Families" at bounding box center [28, 37] width 17 height 12
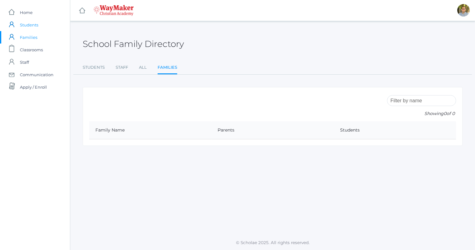
click at [25, 28] on span "Students" at bounding box center [29, 25] width 18 height 12
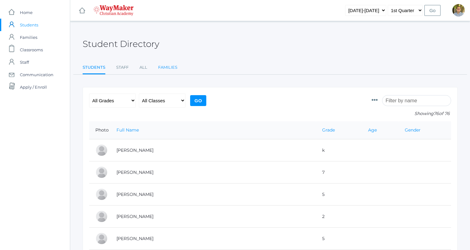
click at [162, 67] on link "Families" at bounding box center [167, 67] width 19 height 12
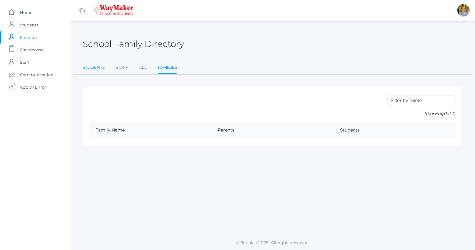
click at [94, 67] on link "Students" at bounding box center [94, 67] width 22 height 12
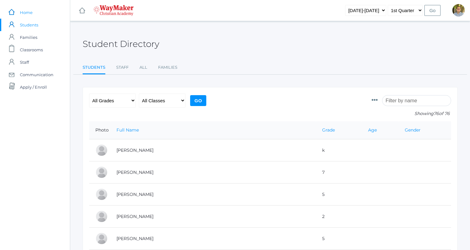
click at [29, 15] on span "Home" at bounding box center [26, 12] width 13 height 12
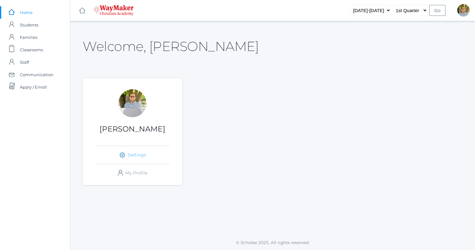
click at [139, 155] on link "icons/ui/navigation/settings Created with Sketch. Settings" at bounding box center [132, 155] width 75 height 18
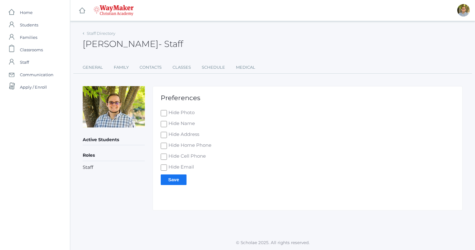
click at [168, 114] on span "Hide Photo" at bounding box center [181, 113] width 28 height 8
click at [167, 114] on input "Hide Photo" at bounding box center [164, 113] width 6 height 6
checkbox input "true"
click at [181, 182] on input "Save" at bounding box center [174, 179] width 26 height 10
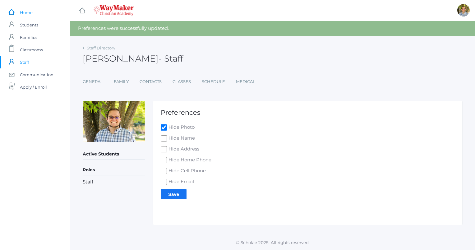
click at [26, 13] on span "Home" at bounding box center [26, 12] width 13 height 12
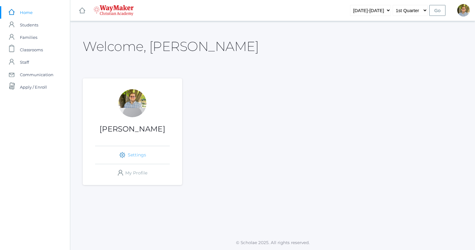
click at [135, 153] on link "icons/ui/navigation/settings Created with Sketch. Settings" at bounding box center [132, 155] width 75 height 18
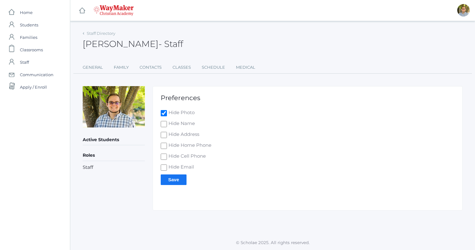
click at [166, 111] on input "Hide Photo" at bounding box center [164, 113] width 6 height 6
checkbox input "false"
click at [169, 181] on input "Save" at bounding box center [174, 179] width 26 height 10
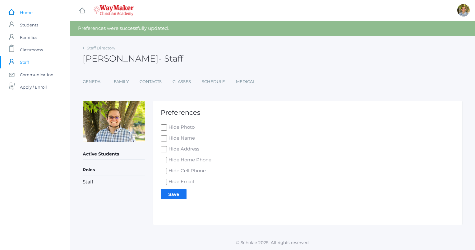
click at [35, 11] on link "icons/ui/navigation/home Created with Sketch. Home" at bounding box center [35, 12] width 70 height 12
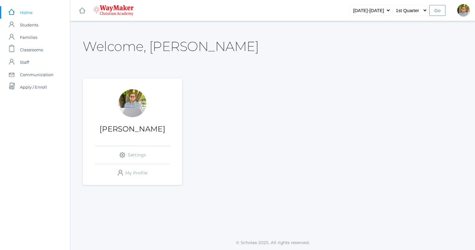
click at [136, 105] on div at bounding box center [132, 103] width 28 height 28
click at [135, 154] on link "icons/ui/navigation/settings Created with Sketch. Settings" at bounding box center [132, 155] width 75 height 18
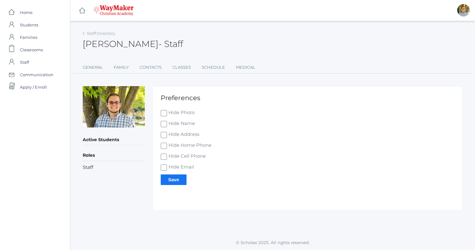
click at [165, 124] on input "Hide Name" at bounding box center [164, 124] width 6 height 6
checkbox input "true"
click at [179, 179] on input "Save" at bounding box center [174, 179] width 26 height 10
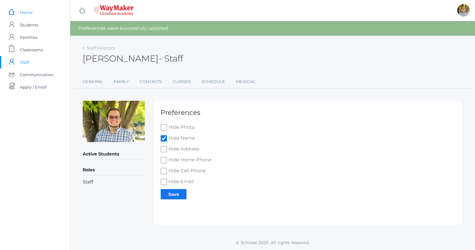
click at [39, 9] on link "icons/ui/navigation/home Created with Sketch. Home" at bounding box center [35, 12] width 70 height 12
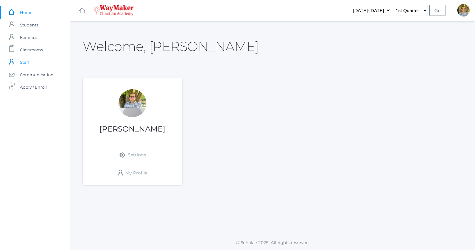
click at [29, 57] on span "Staff" at bounding box center [24, 62] width 9 height 12
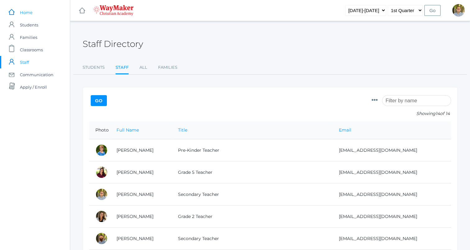
click at [22, 16] on span "Home" at bounding box center [26, 12] width 13 height 12
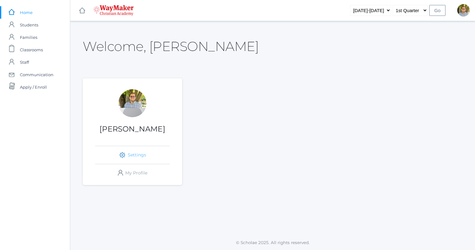
click at [136, 161] on link "icons/ui/navigation/settings Created with Sketch. Settings" at bounding box center [132, 155] width 75 height 18
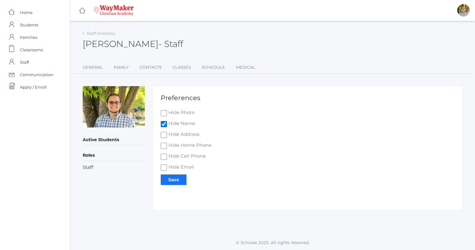
click at [175, 124] on span "Hide Name" at bounding box center [181, 124] width 28 height 8
click at [167, 124] on input "Hide Name" at bounding box center [164, 124] width 6 height 6
checkbox input "false"
click at [181, 182] on input "Save" at bounding box center [174, 179] width 26 height 10
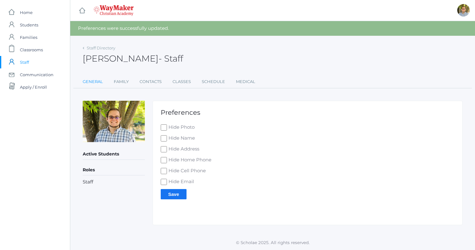
click at [99, 77] on link "General" at bounding box center [93, 82] width 20 height 12
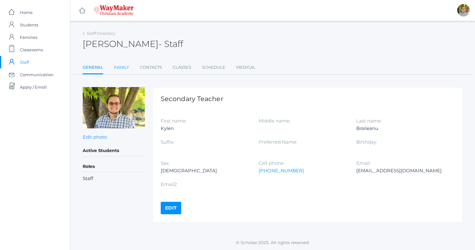
click at [120, 65] on link "Family" at bounding box center [121, 67] width 15 height 12
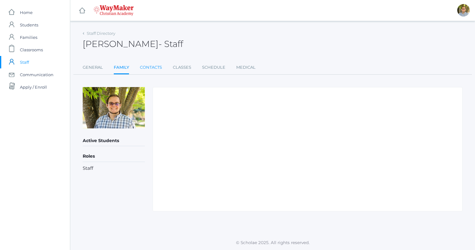
click at [149, 66] on link "Contacts" at bounding box center [151, 67] width 22 height 12
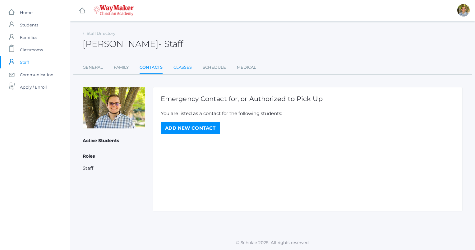
click at [180, 66] on link "Classes" at bounding box center [182, 67] width 18 height 12
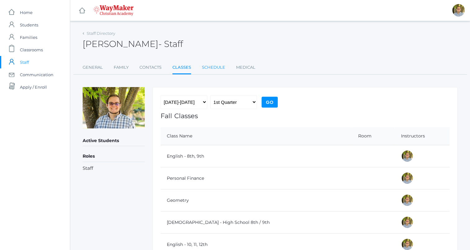
click at [213, 67] on link "Schedule" at bounding box center [213, 67] width 23 height 12
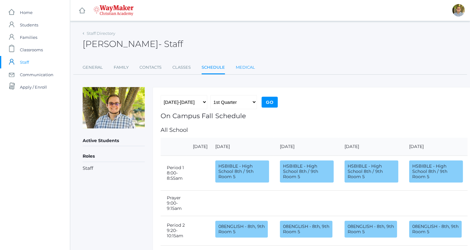
click at [243, 66] on link "Medical" at bounding box center [245, 67] width 19 height 12
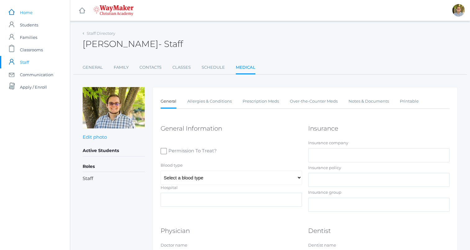
click at [29, 10] on span "Home" at bounding box center [26, 12] width 13 height 12
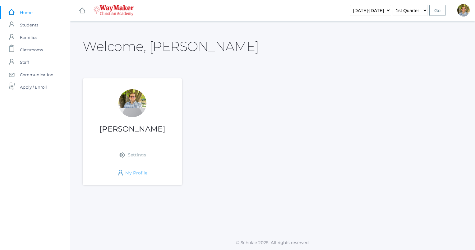
click at [140, 171] on link "icons/user/plain Created with Sketch. My Profile" at bounding box center [132, 173] width 75 height 18
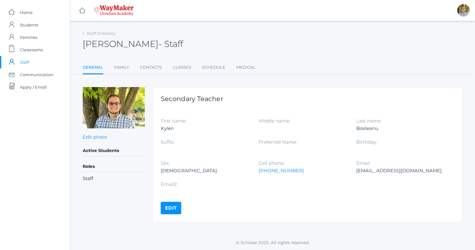
click at [169, 207] on link "Edit" at bounding box center [171, 208] width 21 height 12
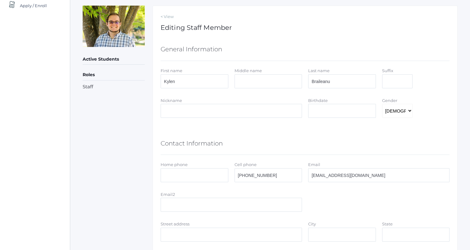
scroll to position [83, 0]
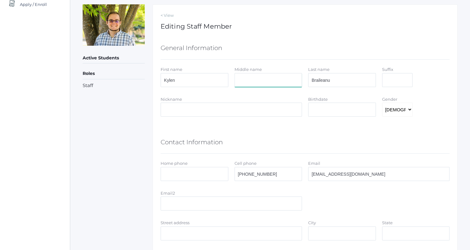
click at [274, 77] on input "Middle name" at bounding box center [269, 80] width 68 height 14
type input "[PERSON_NAME]"
type input "5099958351"
type input "kylen@braileanu.com"
type input "24214 Cataldo Ct, Liberty Lake, WA, 99019"
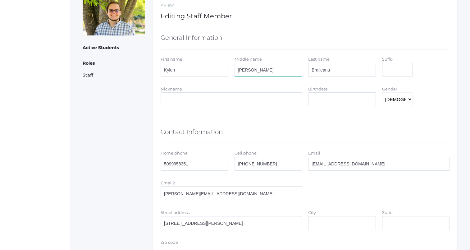
scroll to position [89, 0]
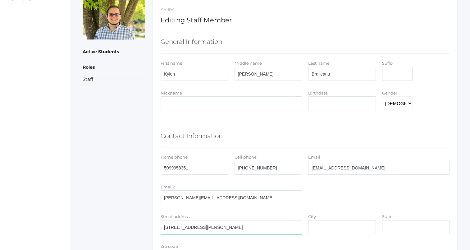
click at [282, 223] on input "24214 Cataldo Ct, Liberty Lake, WA, 99019" at bounding box center [231, 227] width 141 height 14
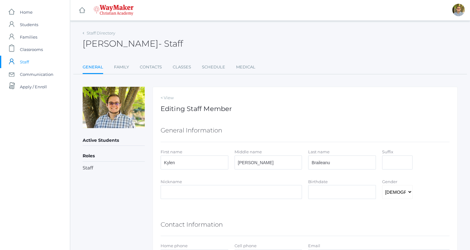
scroll to position [0, 0]
click at [123, 71] on link "Family" at bounding box center [121, 67] width 15 height 12
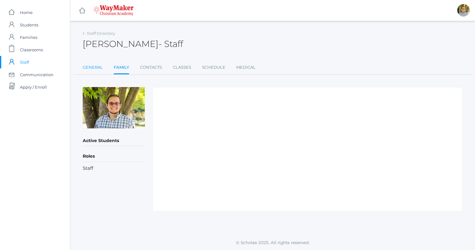
click at [96, 66] on link "General" at bounding box center [93, 67] width 20 height 12
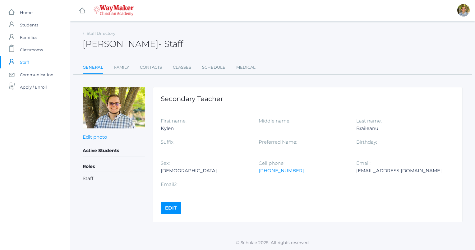
click at [178, 208] on link "Edit" at bounding box center [171, 208] width 21 height 12
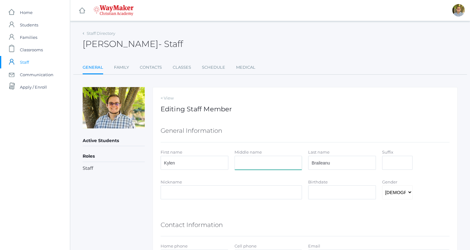
click at [276, 163] on input "Middle name" at bounding box center [269, 163] width 68 height 14
type input "Mihai"
click at [278, 142] on div "General Information" at bounding box center [305, 131] width 289 height 22
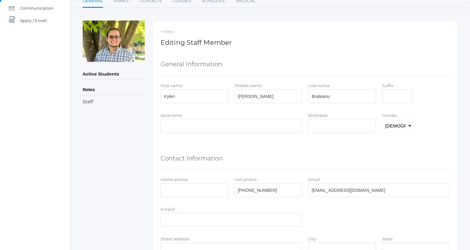
scroll to position [66, 0]
click at [273, 128] on input "Nickname" at bounding box center [231, 126] width 141 height 14
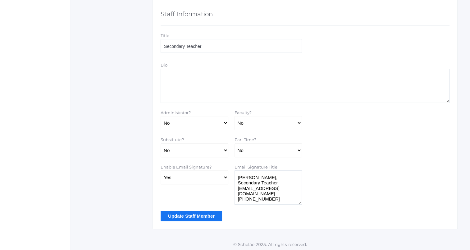
scroll to position [365, 0]
type input "The man"
click at [211, 211] on input "Update Staff Member" at bounding box center [192, 214] width 62 height 10
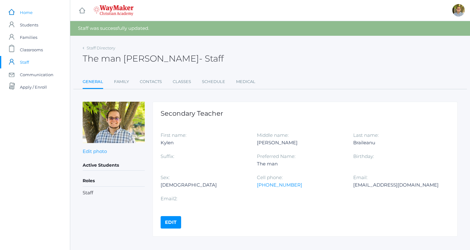
click at [27, 11] on span "Home" at bounding box center [26, 12] width 13 height 12
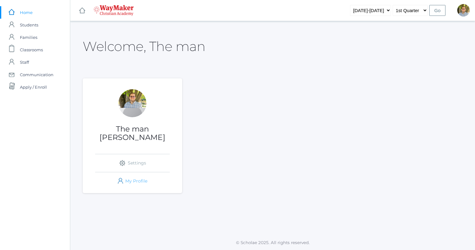
click at [144, 173] on link "icons/user/plain Created with Sketch. My Profile" at bounding box center [132, 181] width 75 height 18
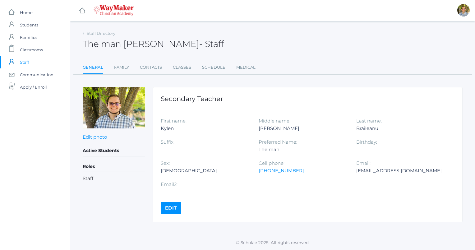
click at [172, 208] on link "Edit" at bounding box center [171, 208] width 21 height 12
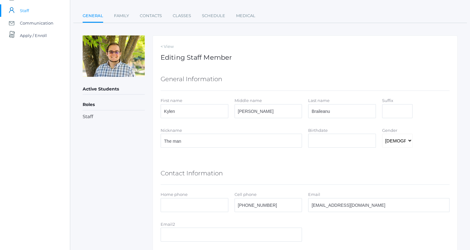
scroll to position [57, 0]
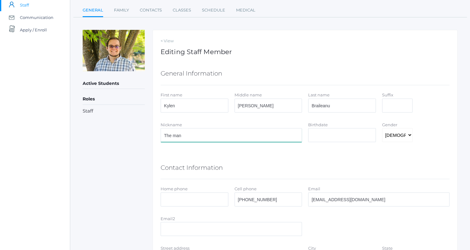
click at [254, 131] on input "The man" at bounding box center [231, 135] width 141 height 14
type input "T"
click at [282, 177] on div "Contact Information" at bounding box center [305, 168] width 289 height 22
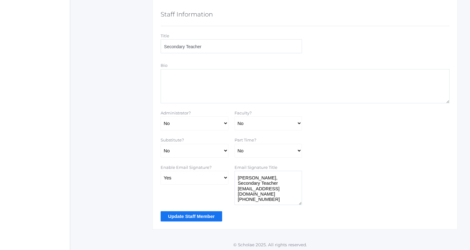
scroll to position [365, 0]
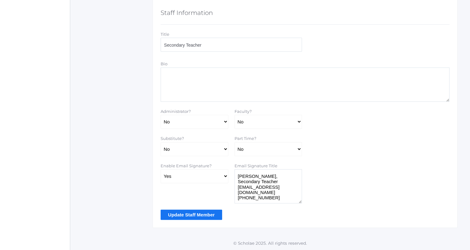
click at [206, 89] on textarea at bounding box center [305, 84] width 289 height 34
type textarea "I am he"
click at [192, 213] on input "Update Staff Member" at bounding box center [192, 214] width 62 height 10
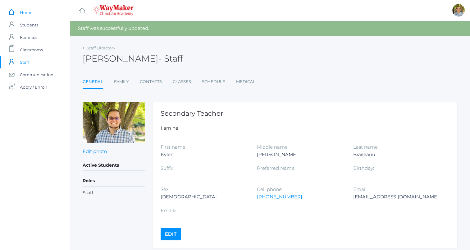
click at [25, 10] on span "Home" at bounding box center [26, 12] width 13 height 12
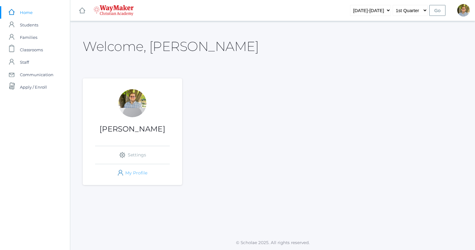
click at [133, 172] on link "icons/user/plain Created with Sketch. My Profile" at bounding box center [132, 173] width 75 height 18
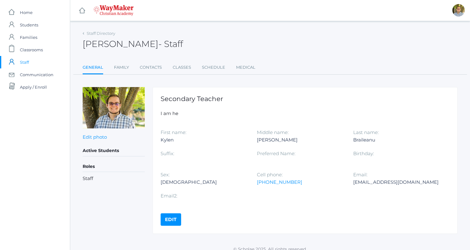
click at [25, 64] on span "Staff" at bounding box center [24, 62] width 9 height 12
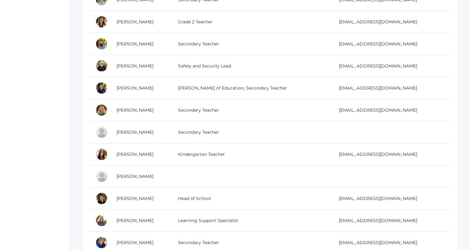
scroll to position [205, 0]
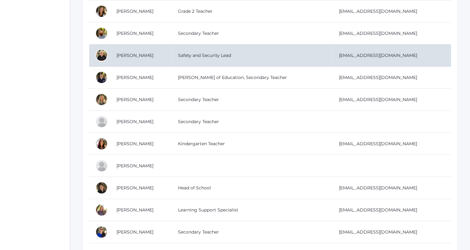
click at [133, 53] on td "[PERSON_NAME]" at bounding box center [141, 55] width 62 height 22
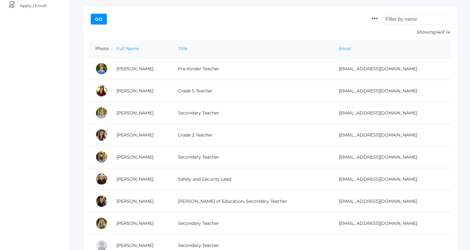
scroll to position [0, 0]
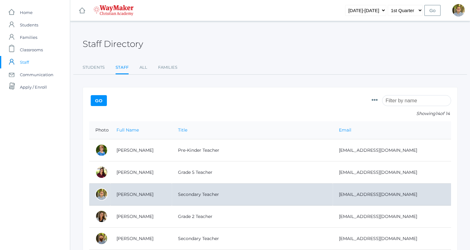
click at [136, 194] on td "[PERSON_NAME]" at bounding box center [141, 194] width 62 height 22
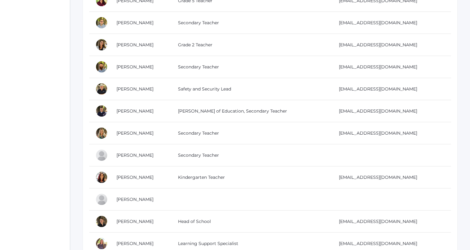
scroll to position [185, 0]
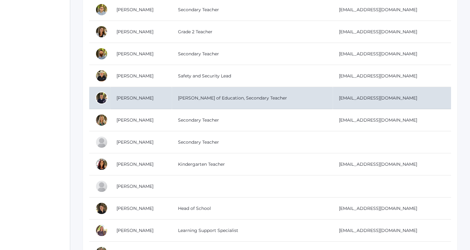
click at [140, 96] on td "[PERSON_NAME]" at bounding box center [141, 98] width 62 height 22
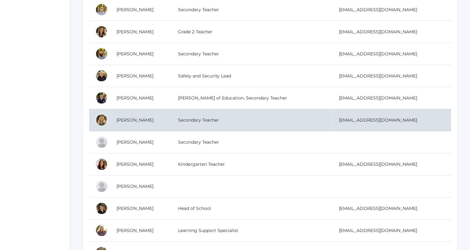
scroll to position [0, 0]
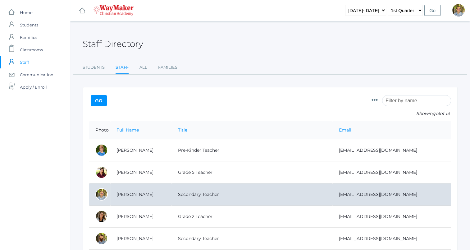
click at [133, 196] on td "[PERSON_NAME]" at bounding box center [141, 194] width 62 height 22
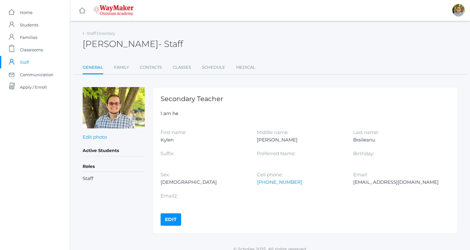
scroll to position [6, 0]
click at [173, 219] on link "Edit" at bounding box center [171, 219] width 21 height 12
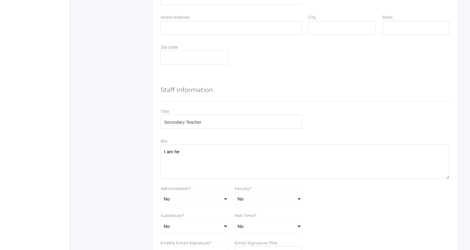
scroll to position [299, 0]
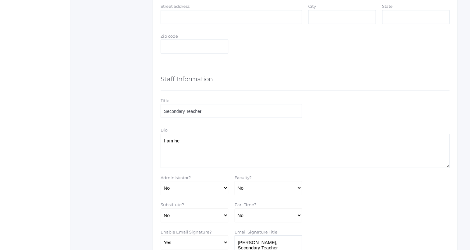
click at [220, 155] on textarea "I am he" at bounding box center [305, 151] width 289 height 34
type textarea "I"
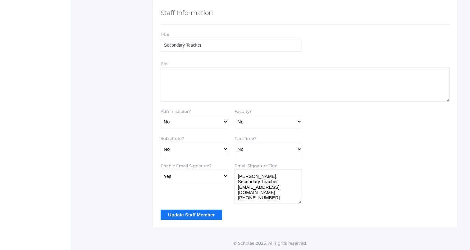
click at [200, 211] on input "Update Staff Member" at bounding box center [192, 214] width 62 height 10
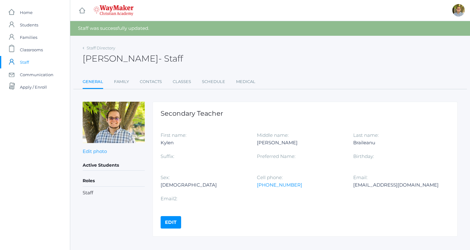
click at [26, 62] on span "Staff" at bounding box center [24, 62] width 9 height 12
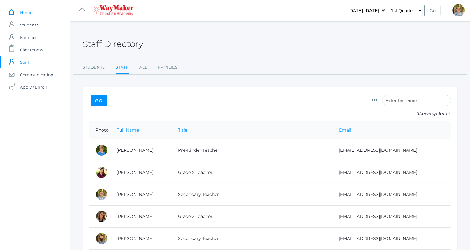
click at [30, 12] on span "Home" at bounding box center [26, 12] width 13 height 12
